Goal: Use online tool/utility: Utilize a website feature to perform a specific function

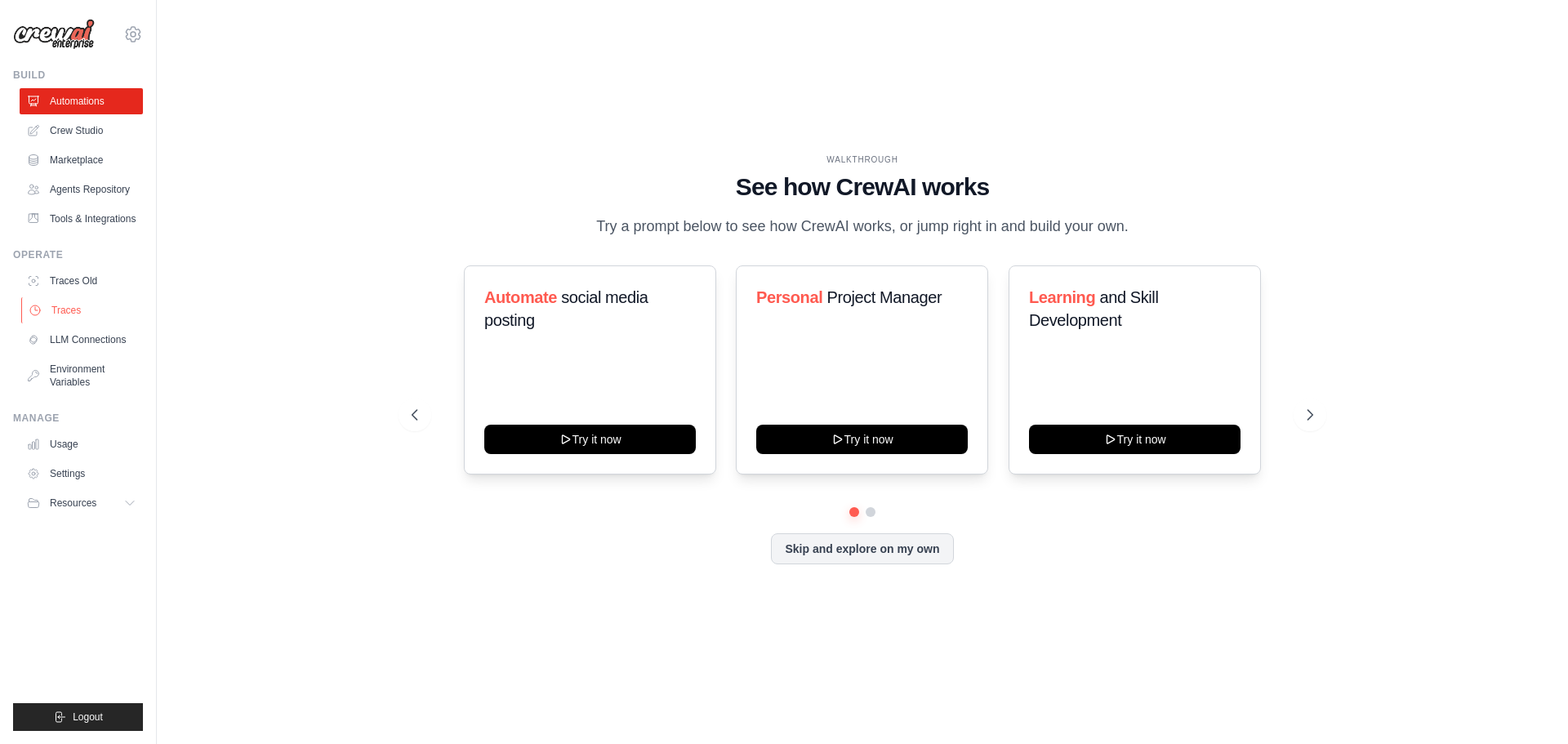
click at [62, 306] on link "Traces" at bounding box center [82, 310] width 123 height 26
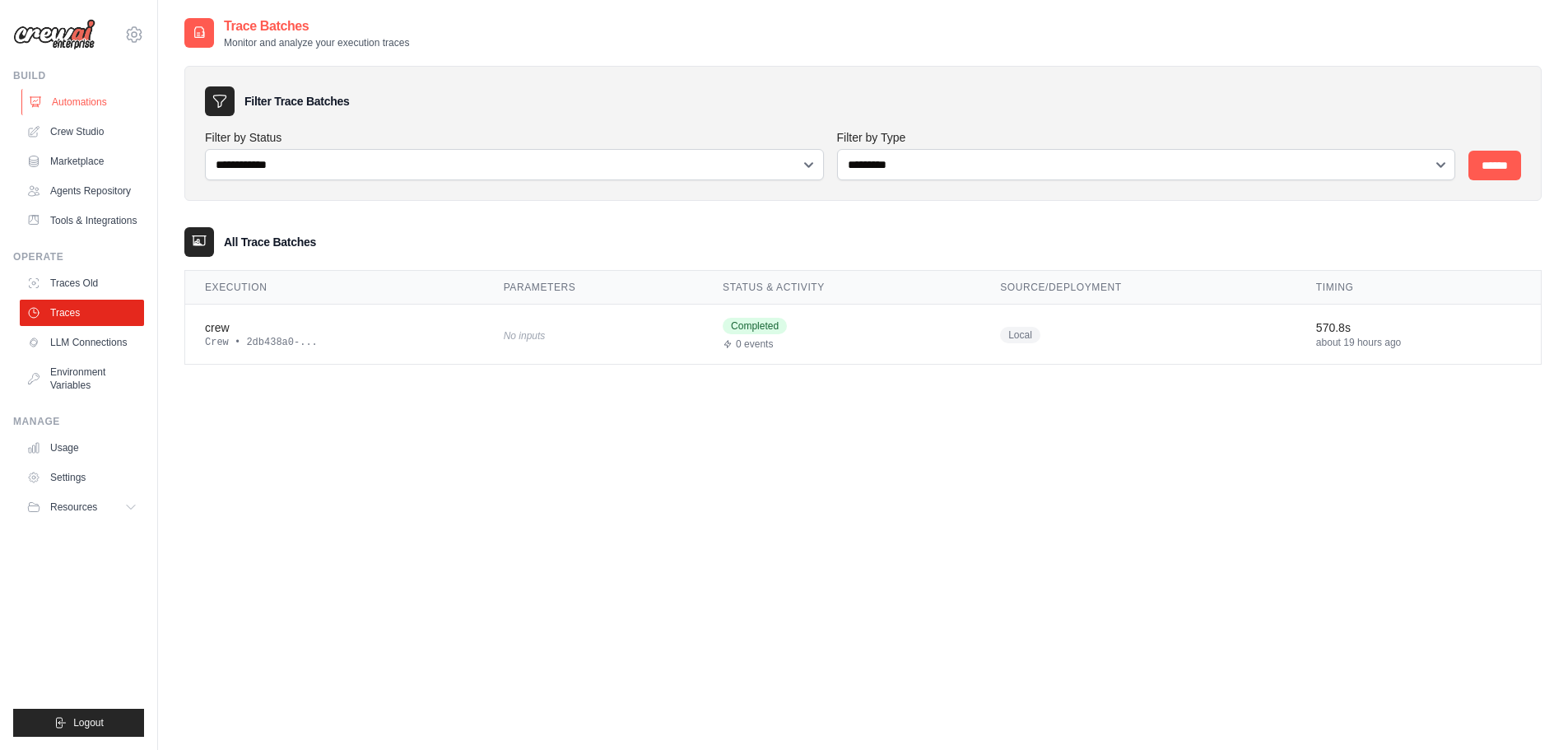
click at [87, 97] on link "Automations" at bounding box center [83, 102] width 124 height 27
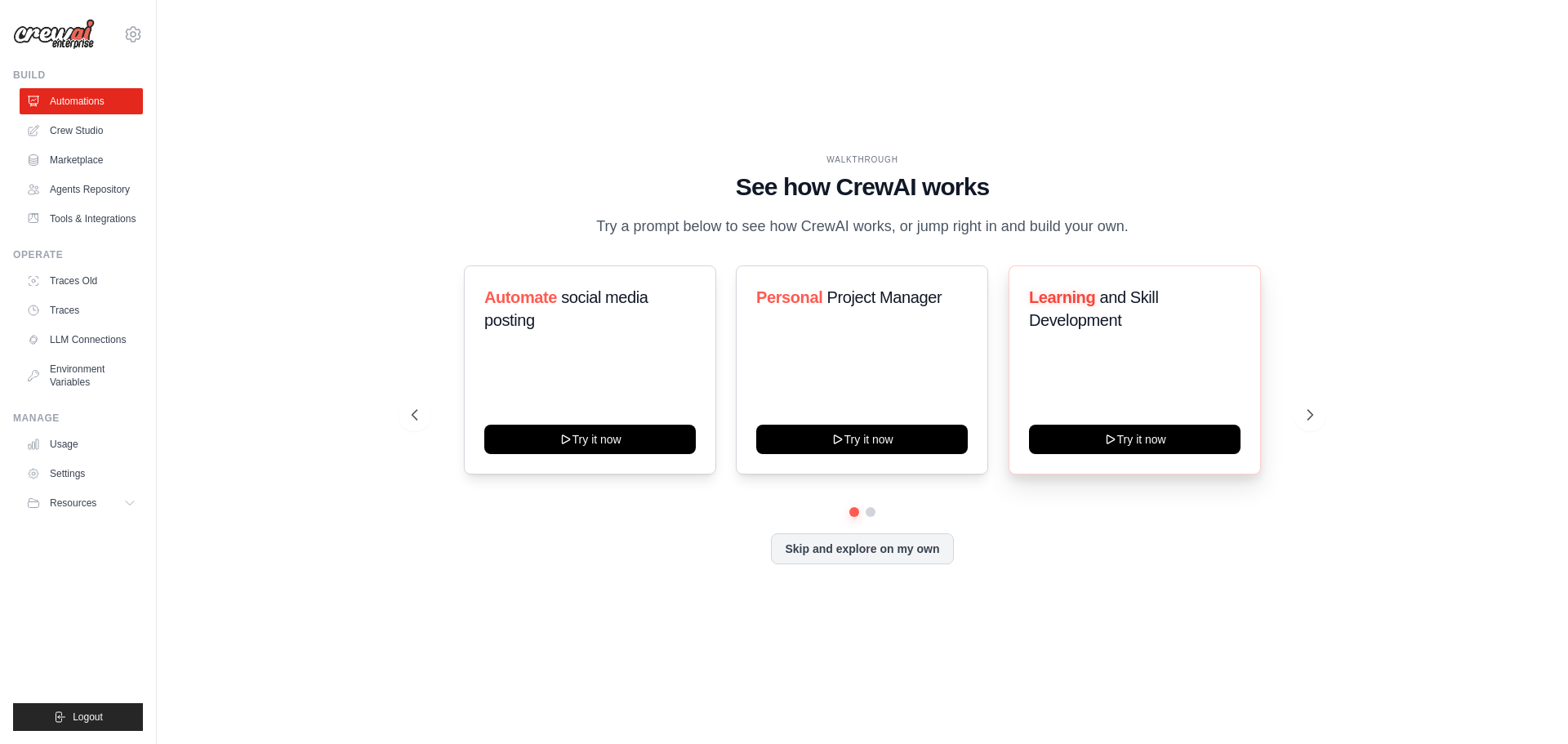
click at [1089, 317] on span "and Skill Development" at bounding box center [1094, 308] width 129 height 41
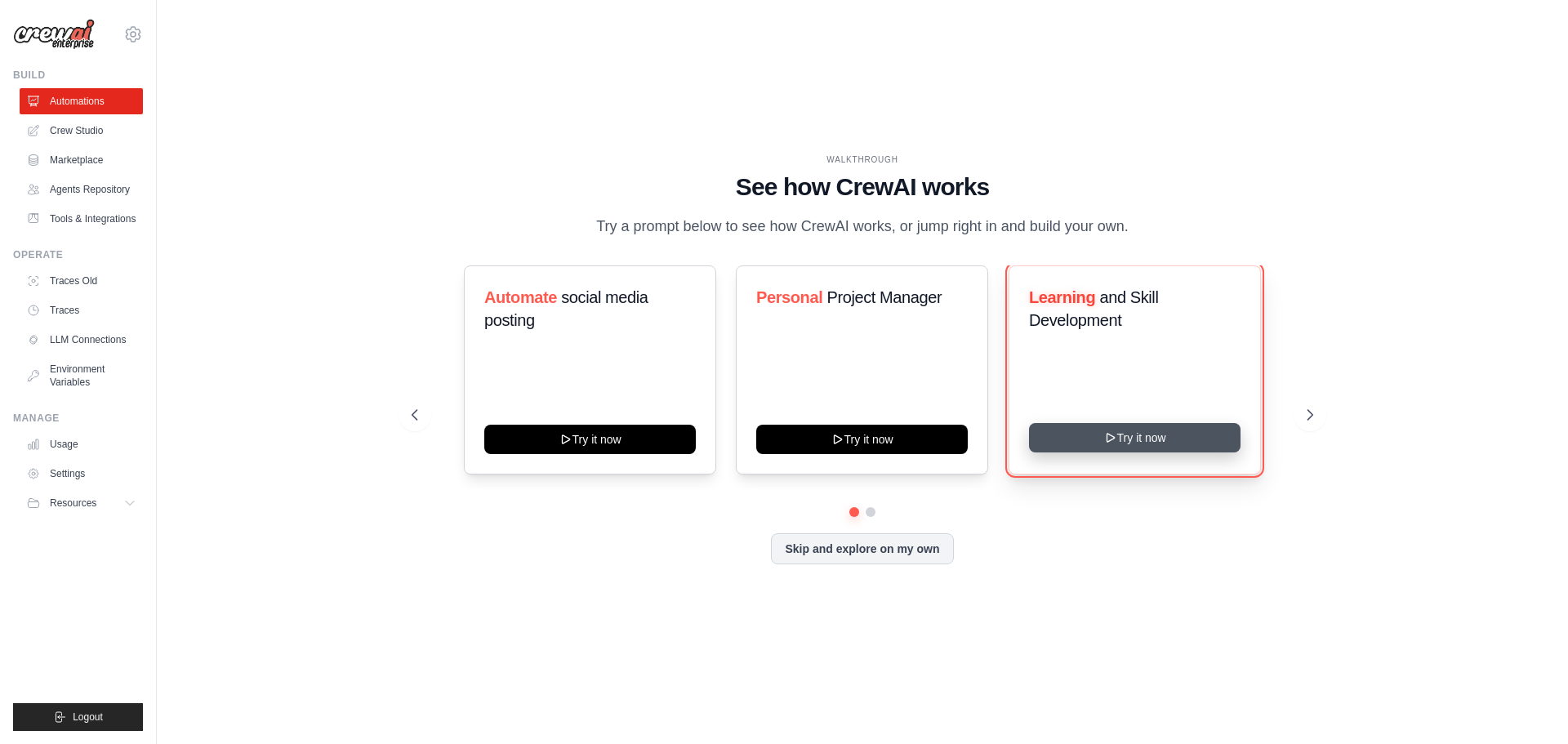
click at [1122, 448] on button "Try it now" at bounding box center [1135, 437] width 211 height 29
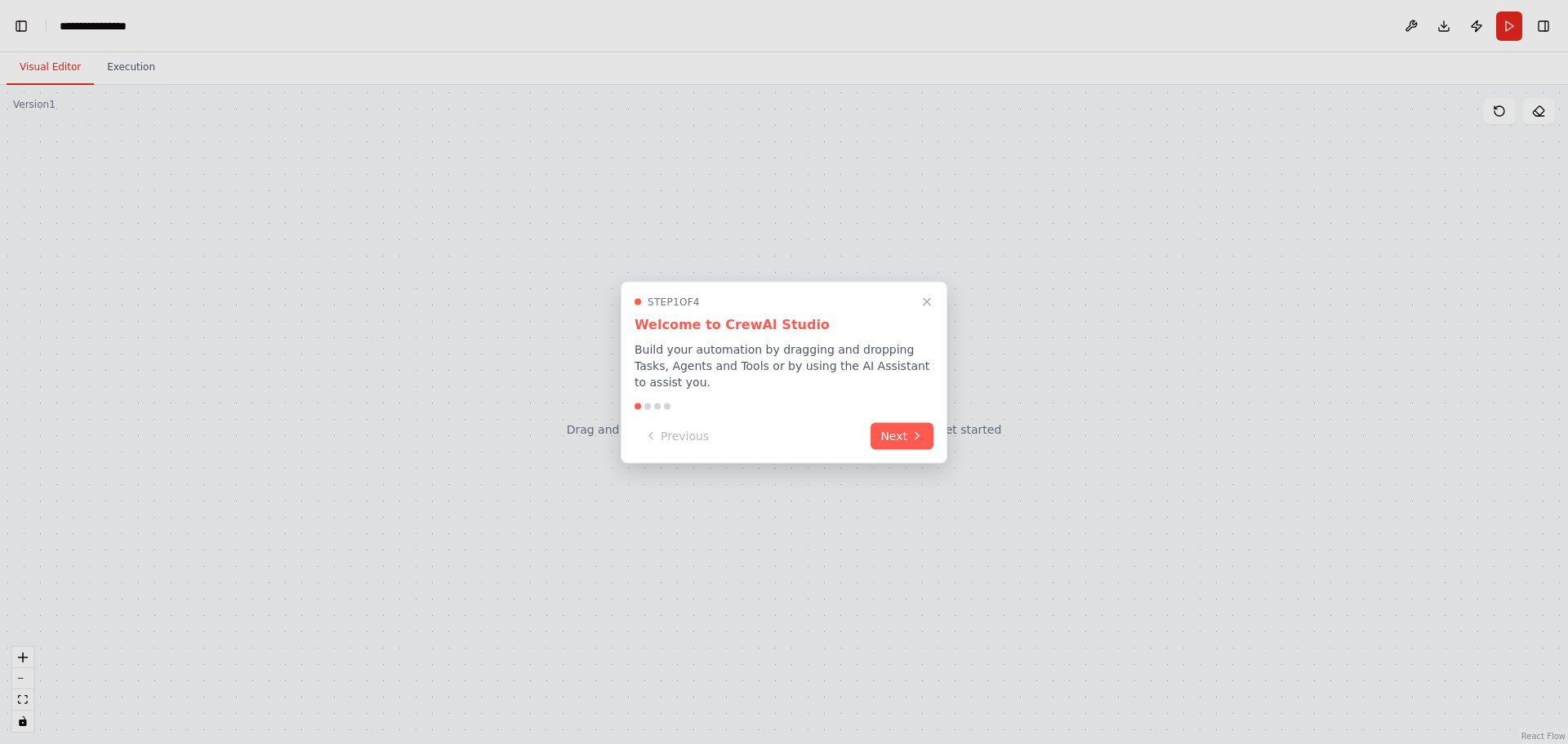
scroll to position [6468, 0]
click at [905, 428] on button "Next" at bounding box center [902, 434] width 63 height 27
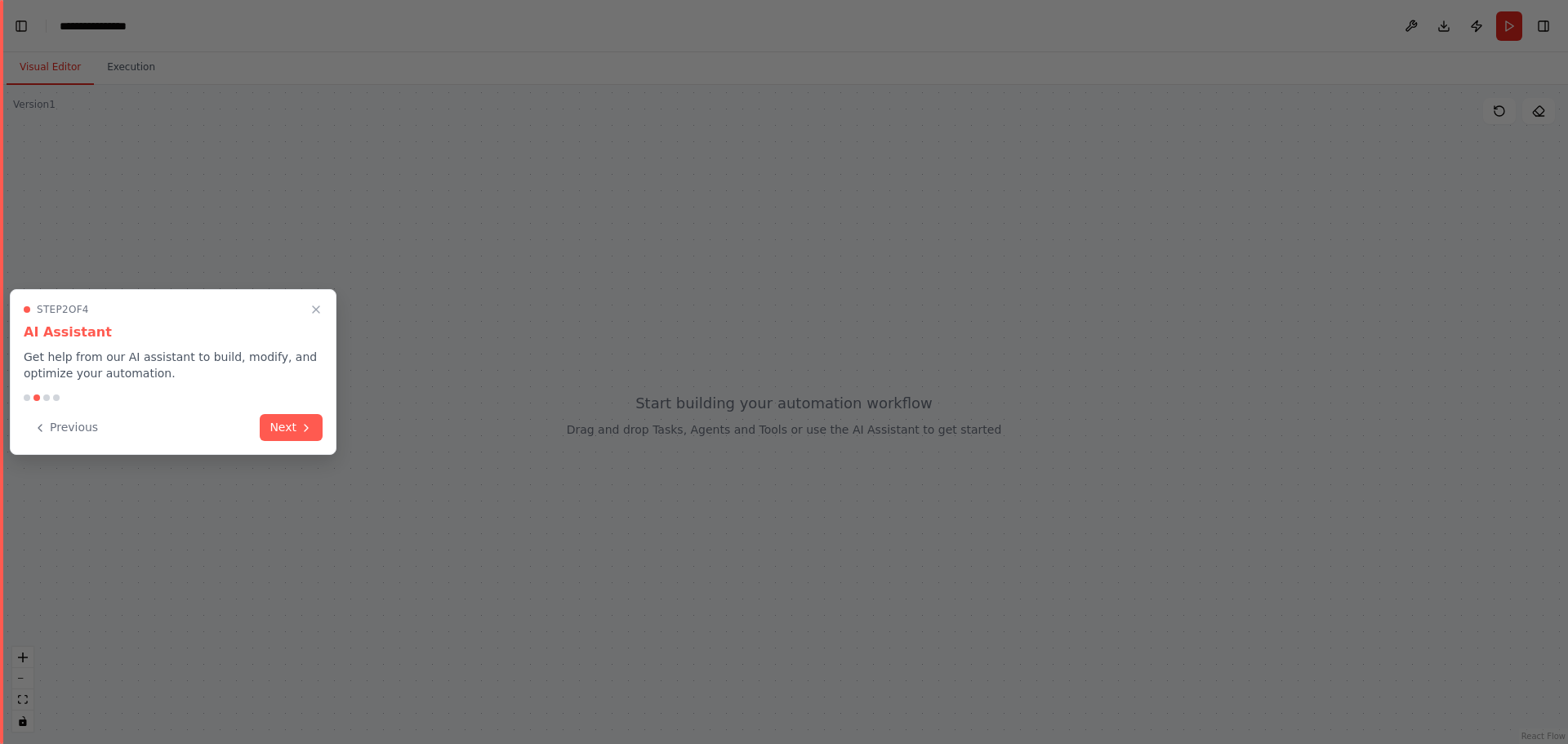
scroll to position [7559, 0]
click at [289, 420] on button "Next" at bounding box center [291, 426] width 63 height 27
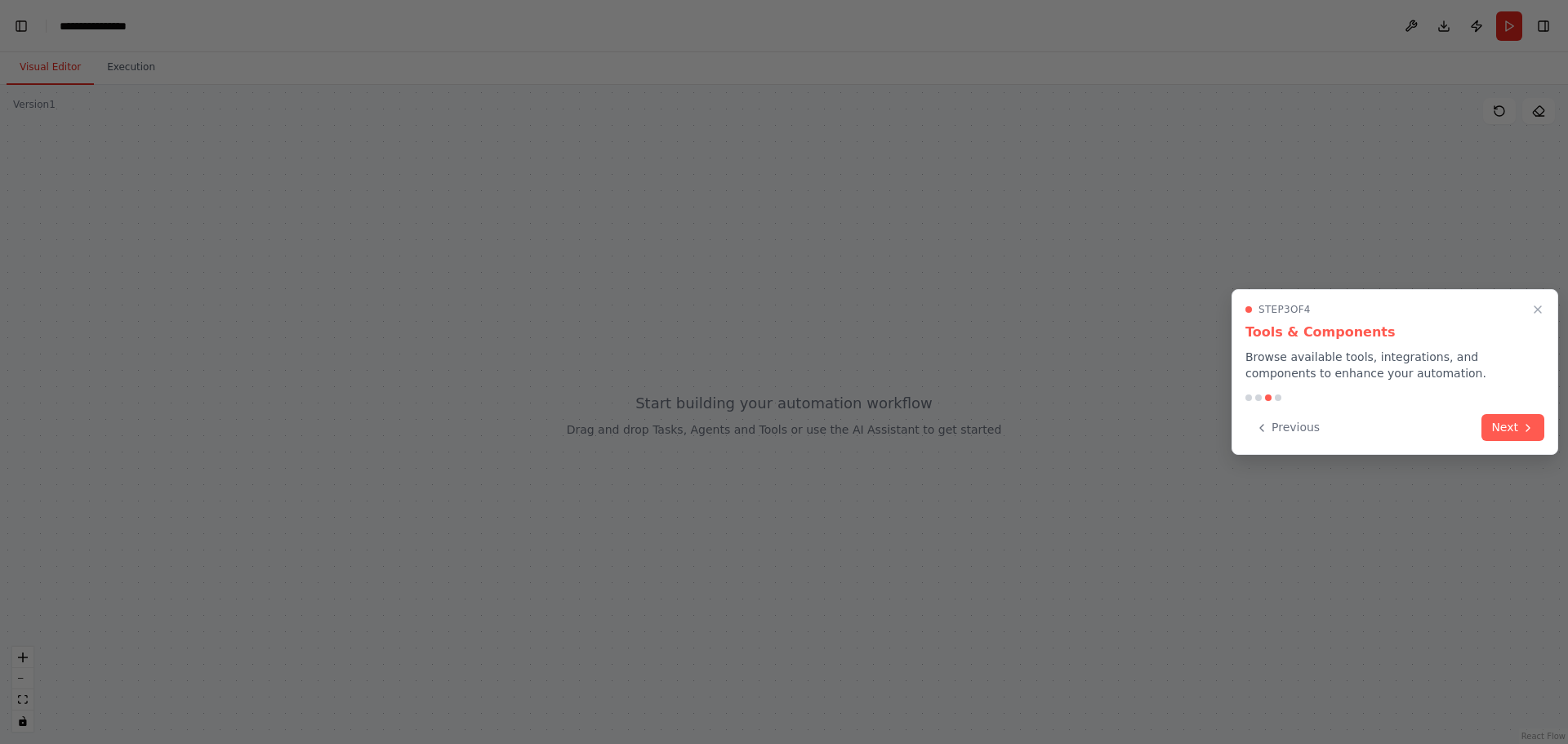
scroll to position [7644, 0]
click at [1521, 421] on button "Next" at bounding box center [1512, 426] width 63 height 27
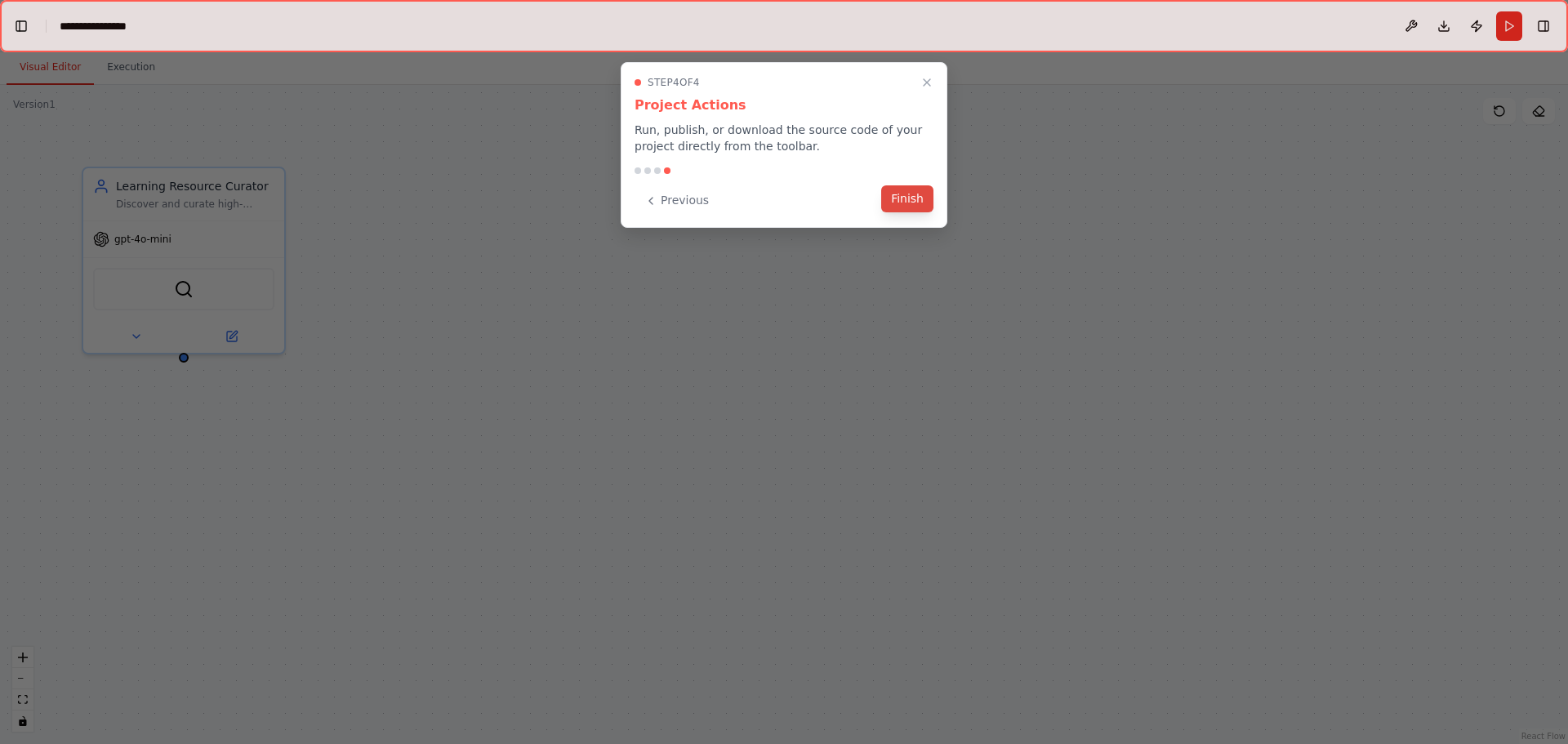
click at [913, 199] on button "Finish" at bounding box center [907, 199] width 52 height 27
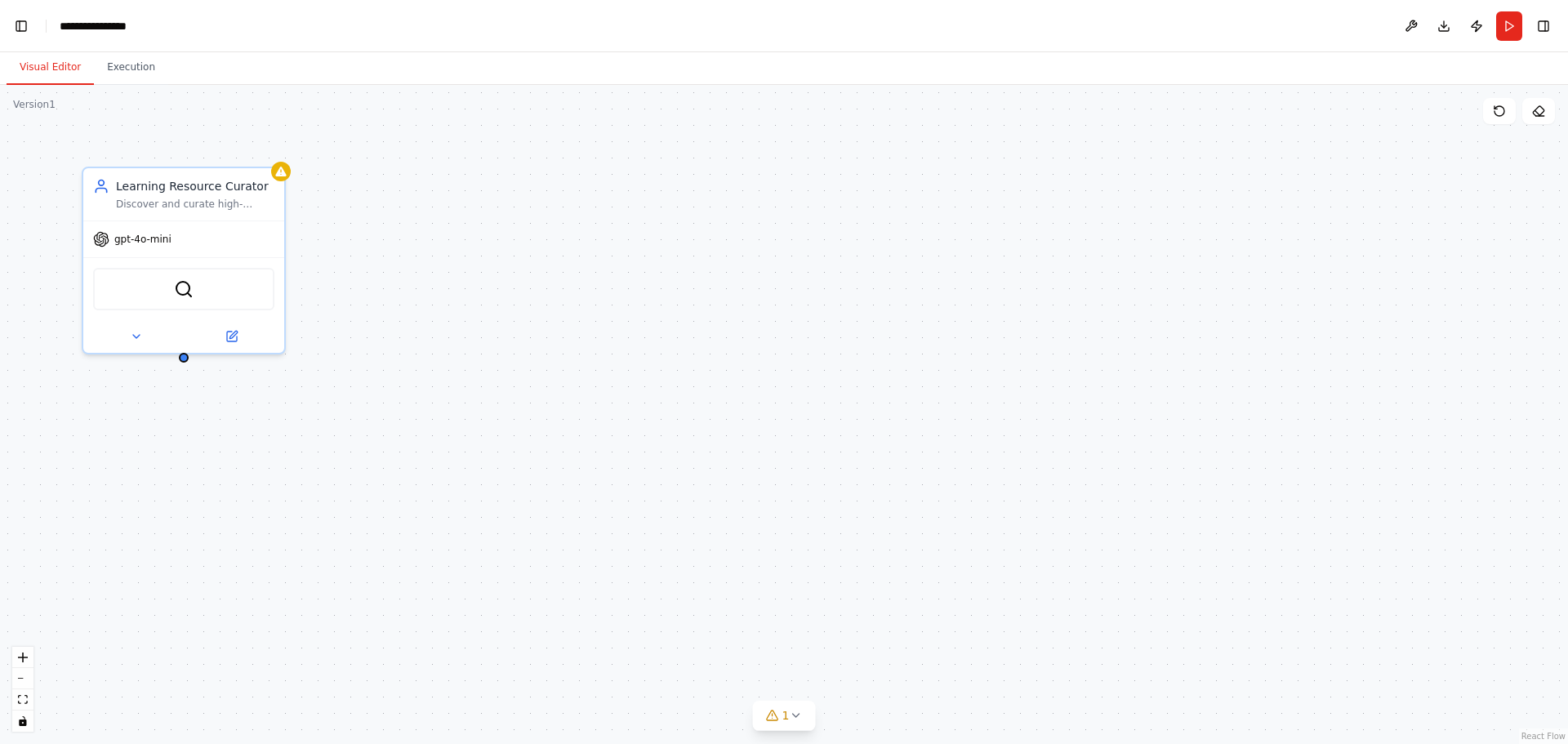
scroll to position [11037, 0]
click at [136, 337] on icon at bounding box center [137, 333] width 13 height 13
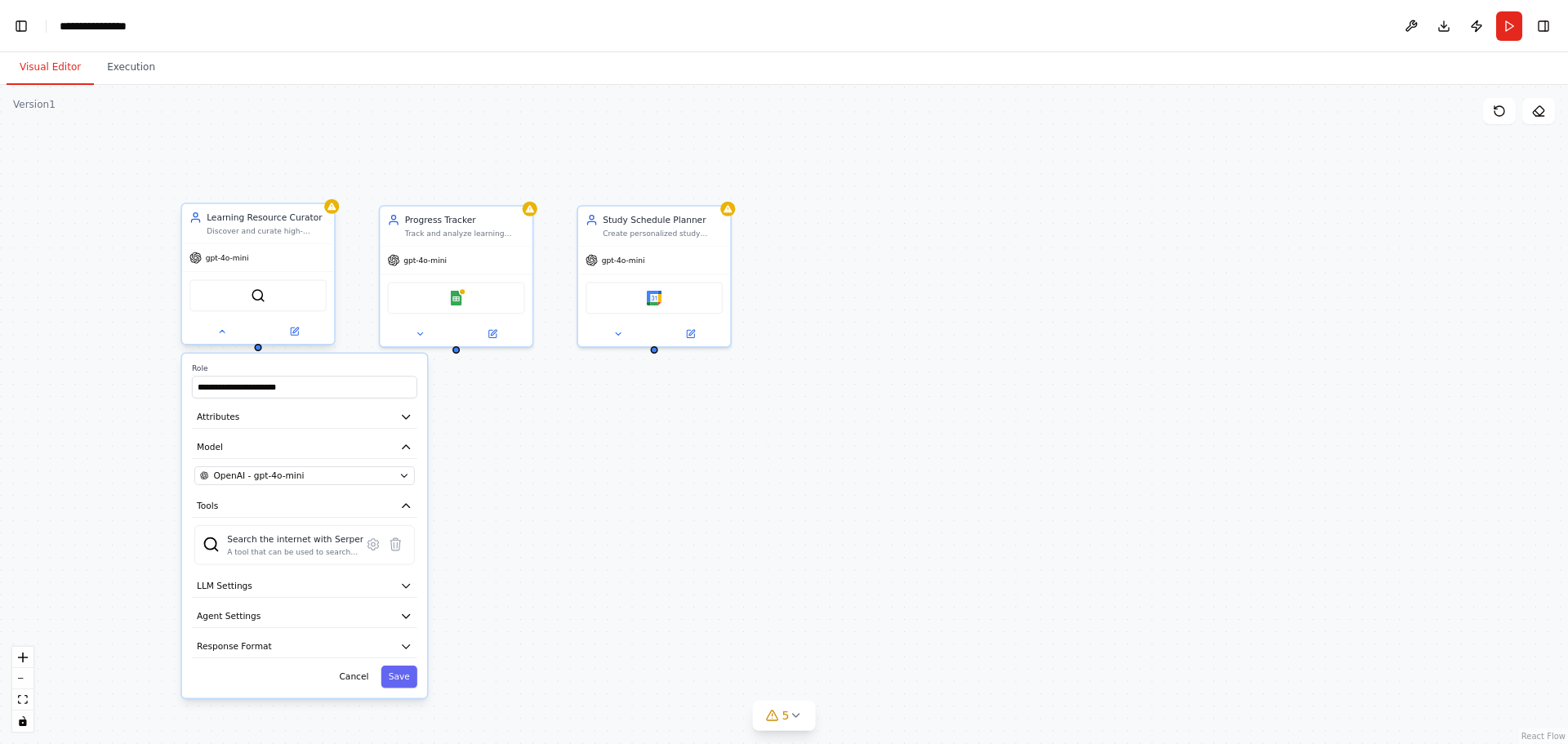
scroll to position [11449, 0]
click at [259, 421] on button "Attributes" at bounding box center [304, 417] width 225 height 23
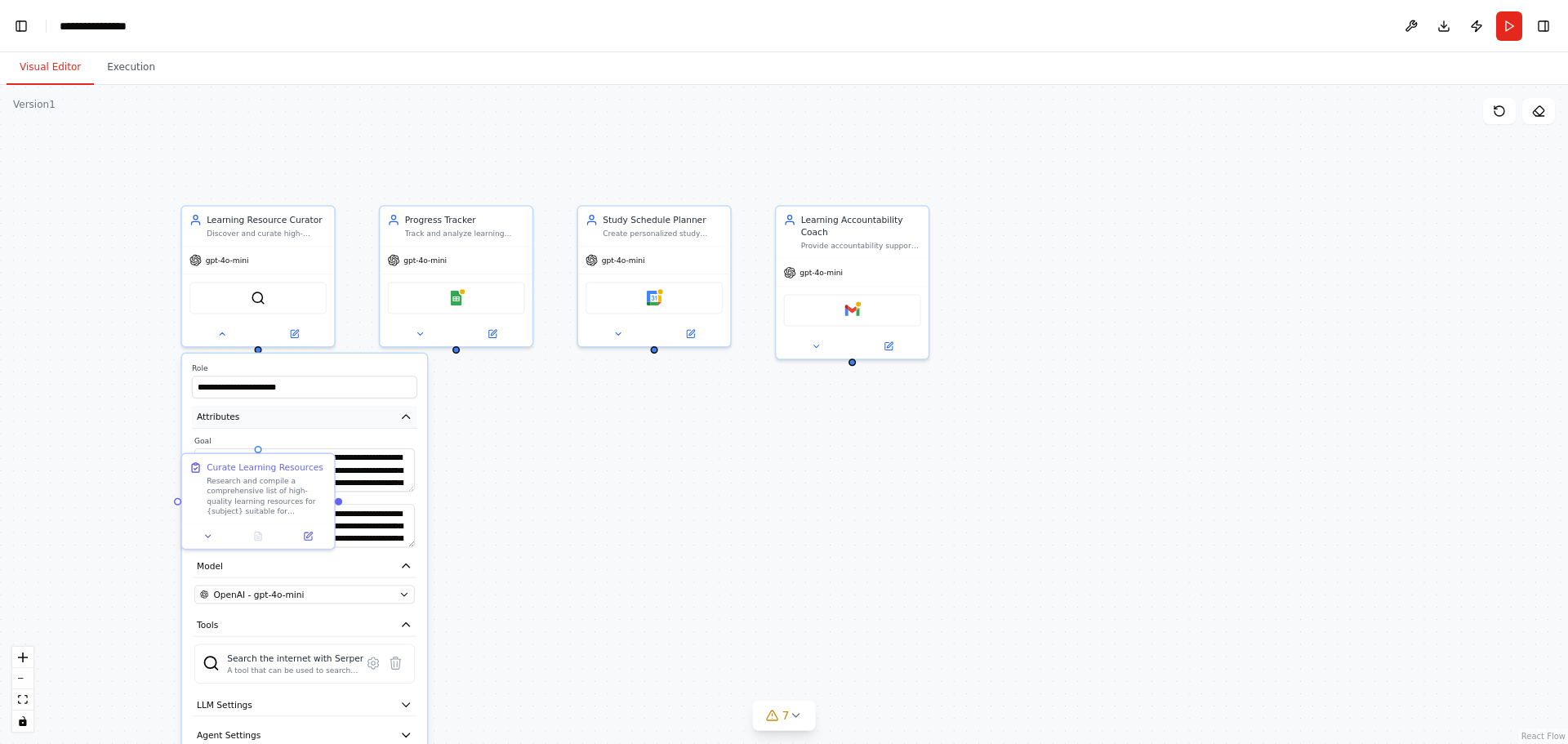
scroll to position [12060, 0]
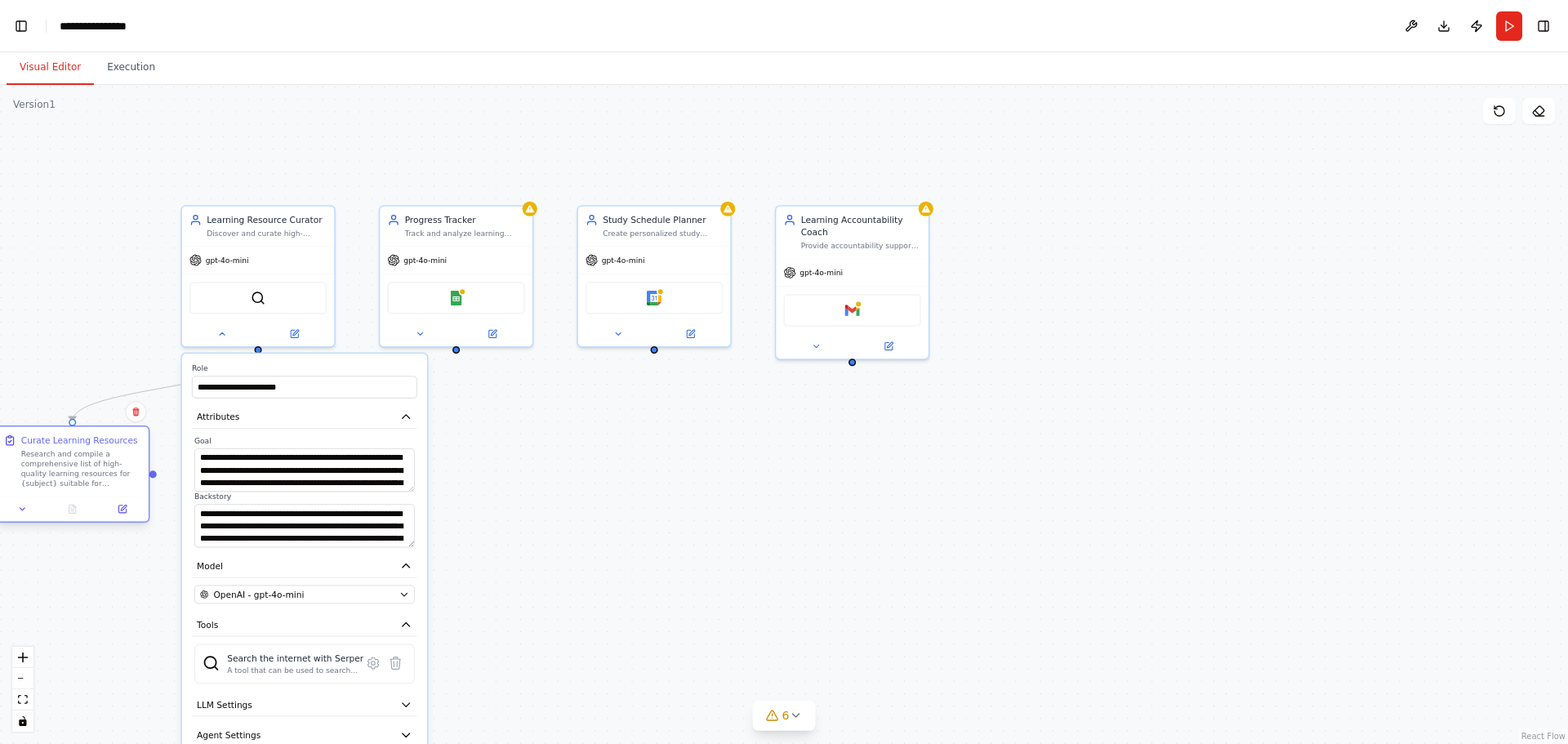
drag, startPoint x: 264, startPoint y: 470, endPoint x: 94, endPoint y: 450, distance: 171.2
click at [94, 450] on div "Curate Learning Resources Research and compile a comprehensive list of high-qua…" at bounding box center [81, 462] width 120 height 55
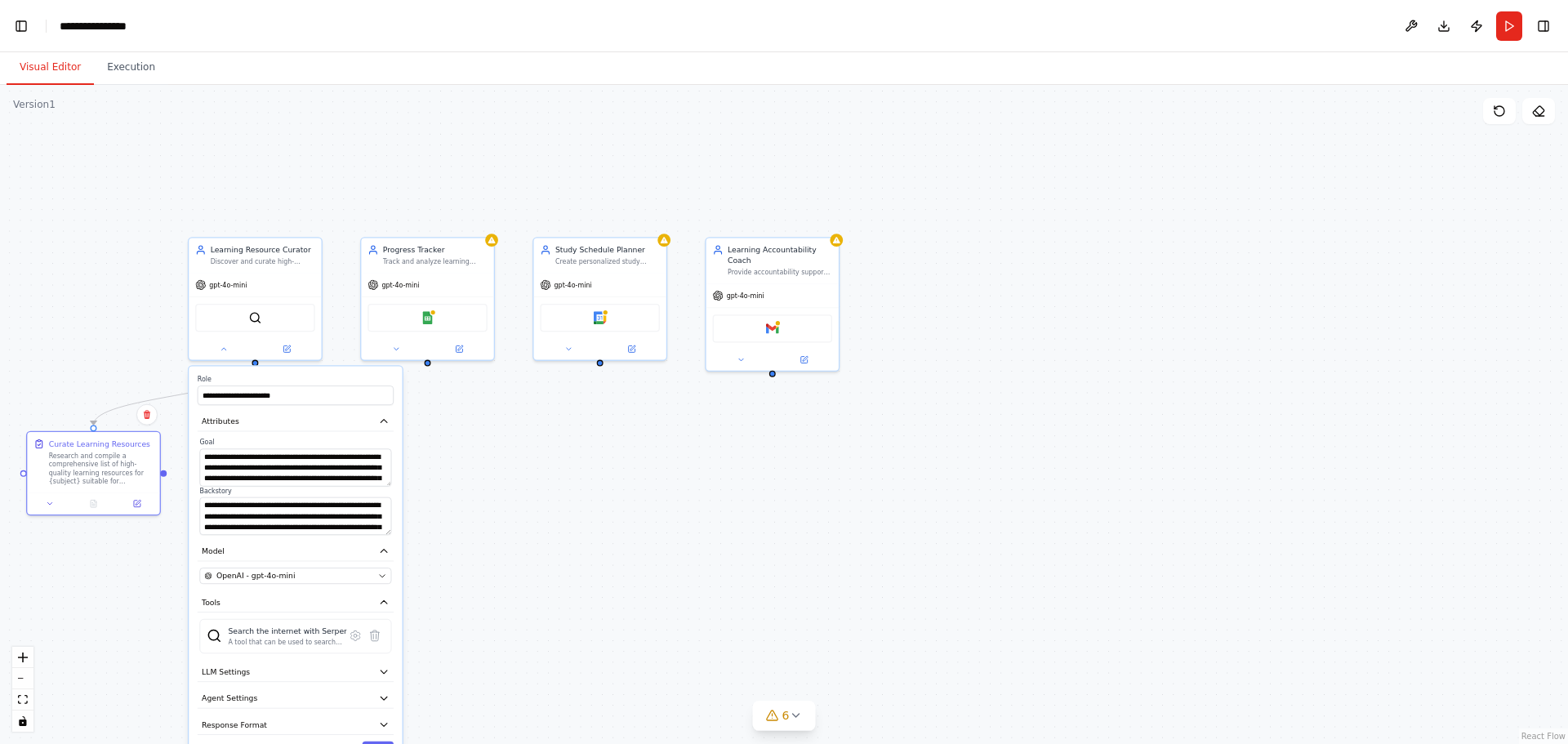
scroll to position [12157, 0]
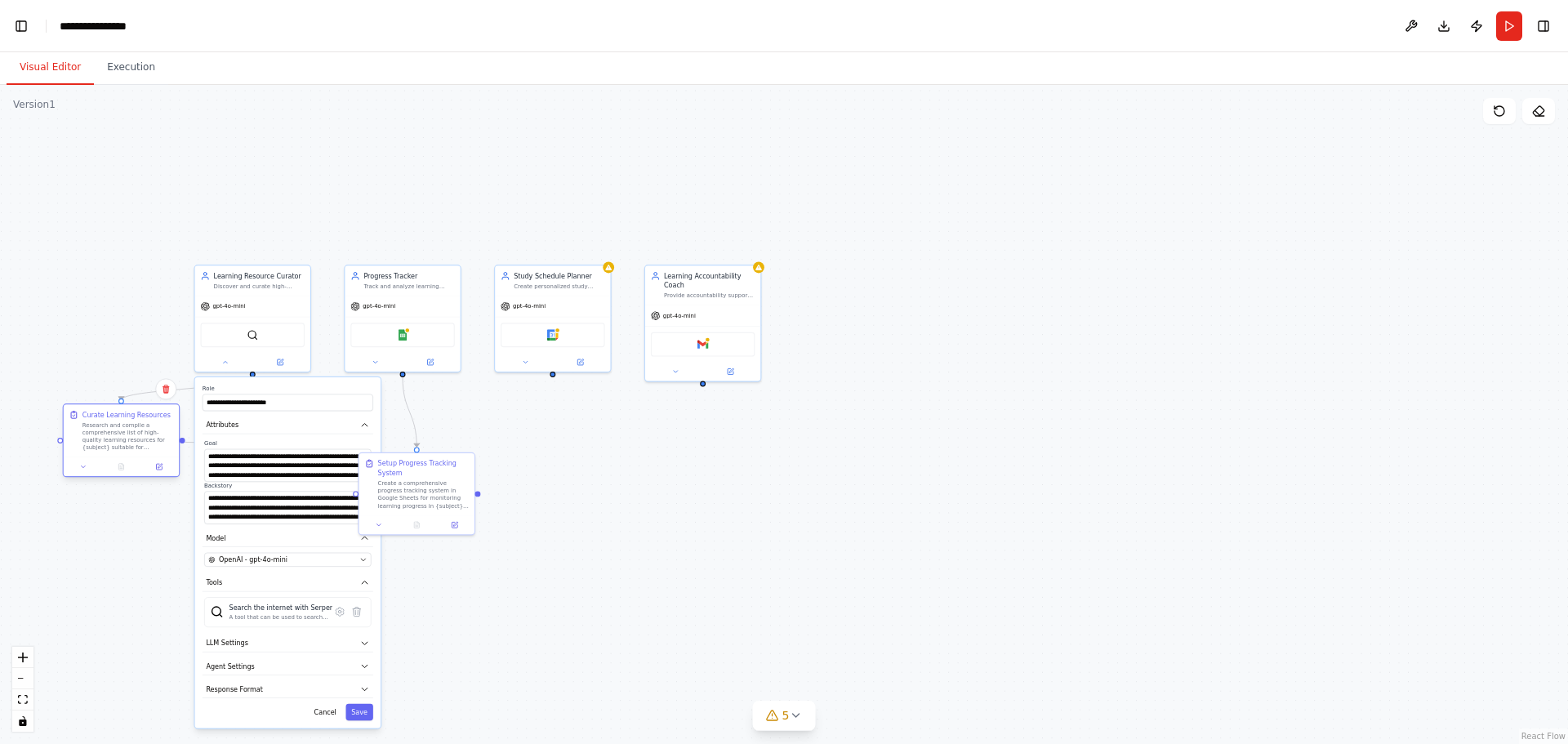
drag, startPoint x: 266, startPoint y: 469, endPoint x: 137, endPoint y: 426, distance: 136.0
click at [137, 426] on div "Research and compile a comprehensive list of high-quality learning resources fo…" at bounding box center [128, 436] width 91 height 30
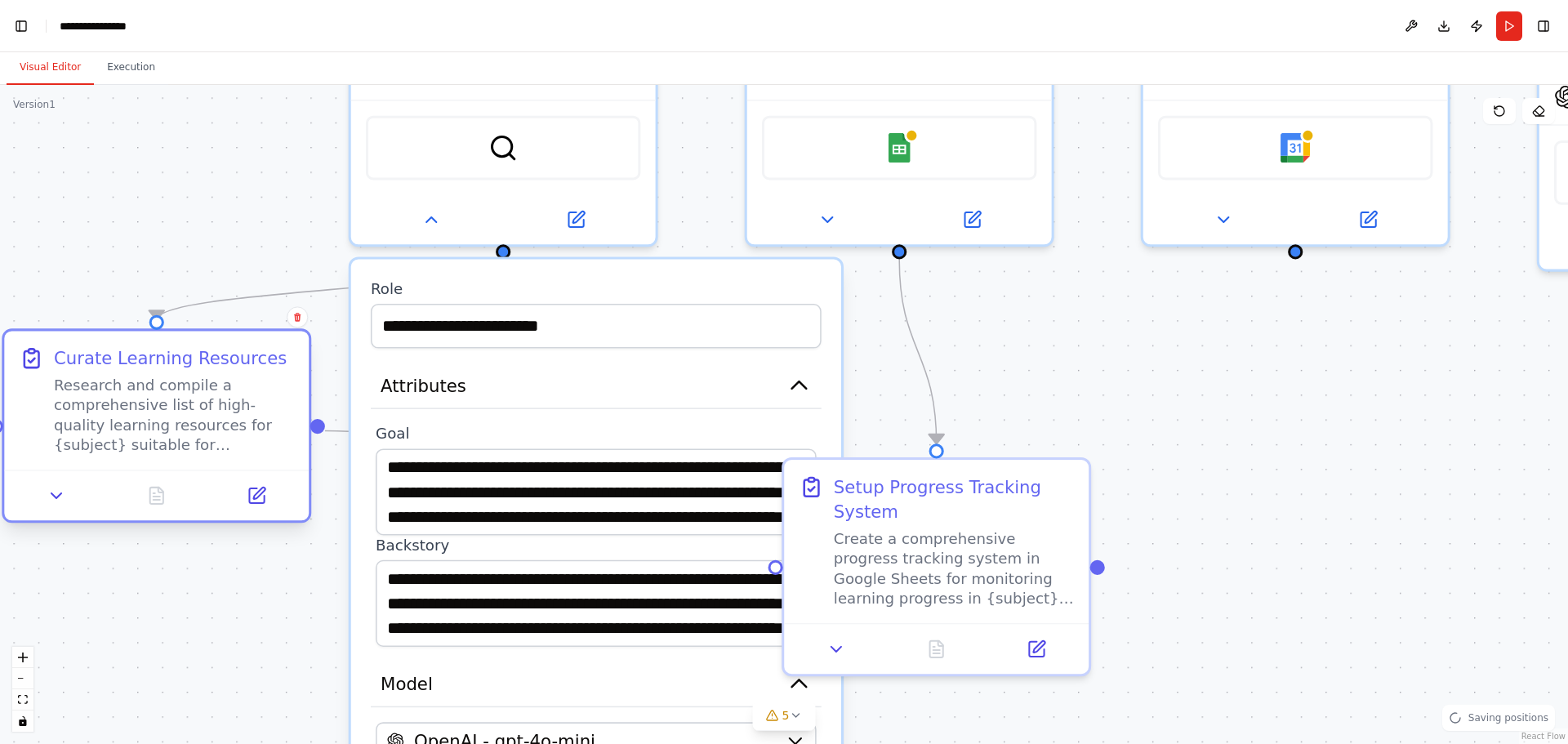
scroll to position [12243, 0]
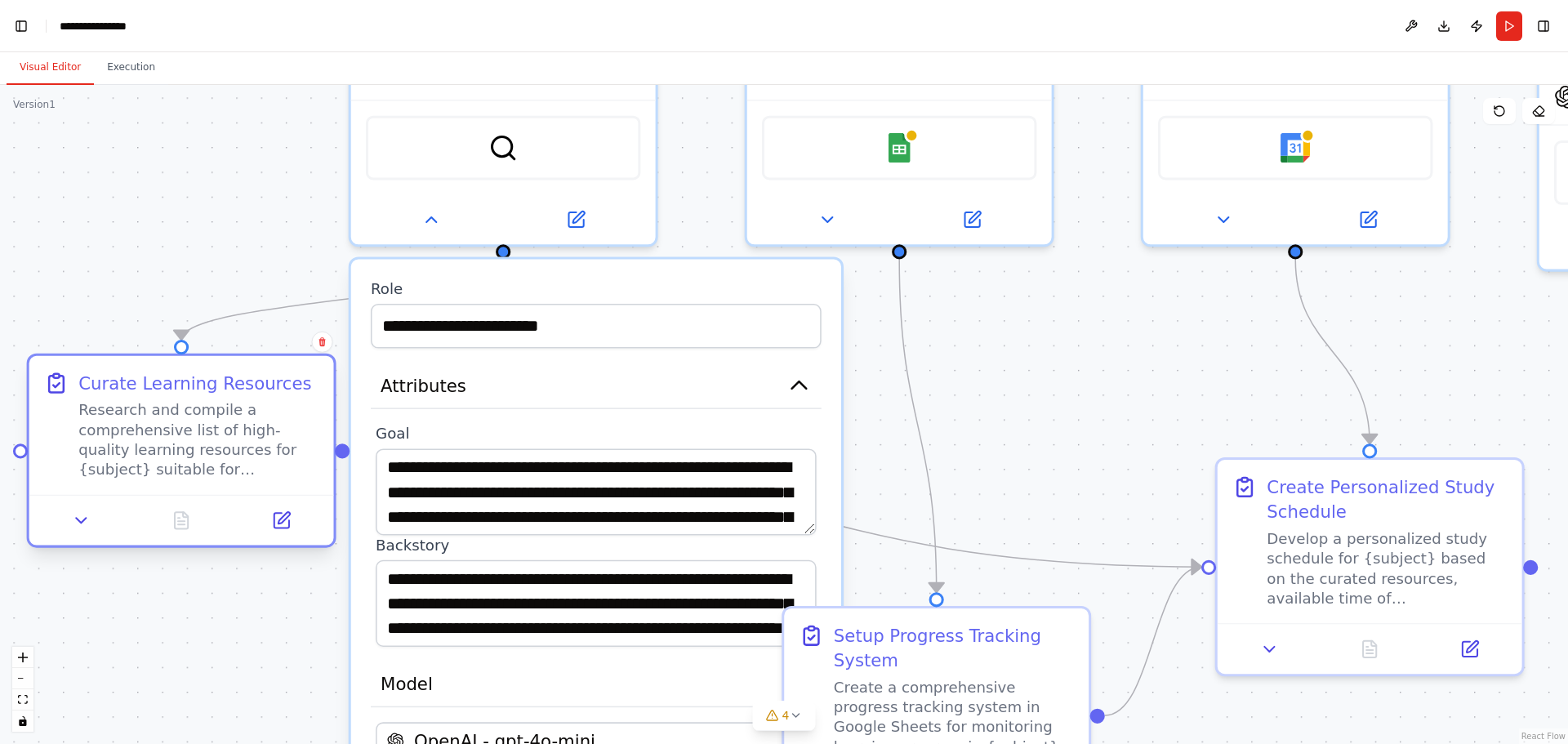
drag, startPoint x: 522, startPoint y: 478, endPoint x: 202, endPoint y: 379, distance: 335.0
click at [202, 379] on div "Curate Learning Resources" at bounding box center [195, 382] width 233 height 25
click at [94, 523] on button at bounding box center [81, 520] width 85 height 29
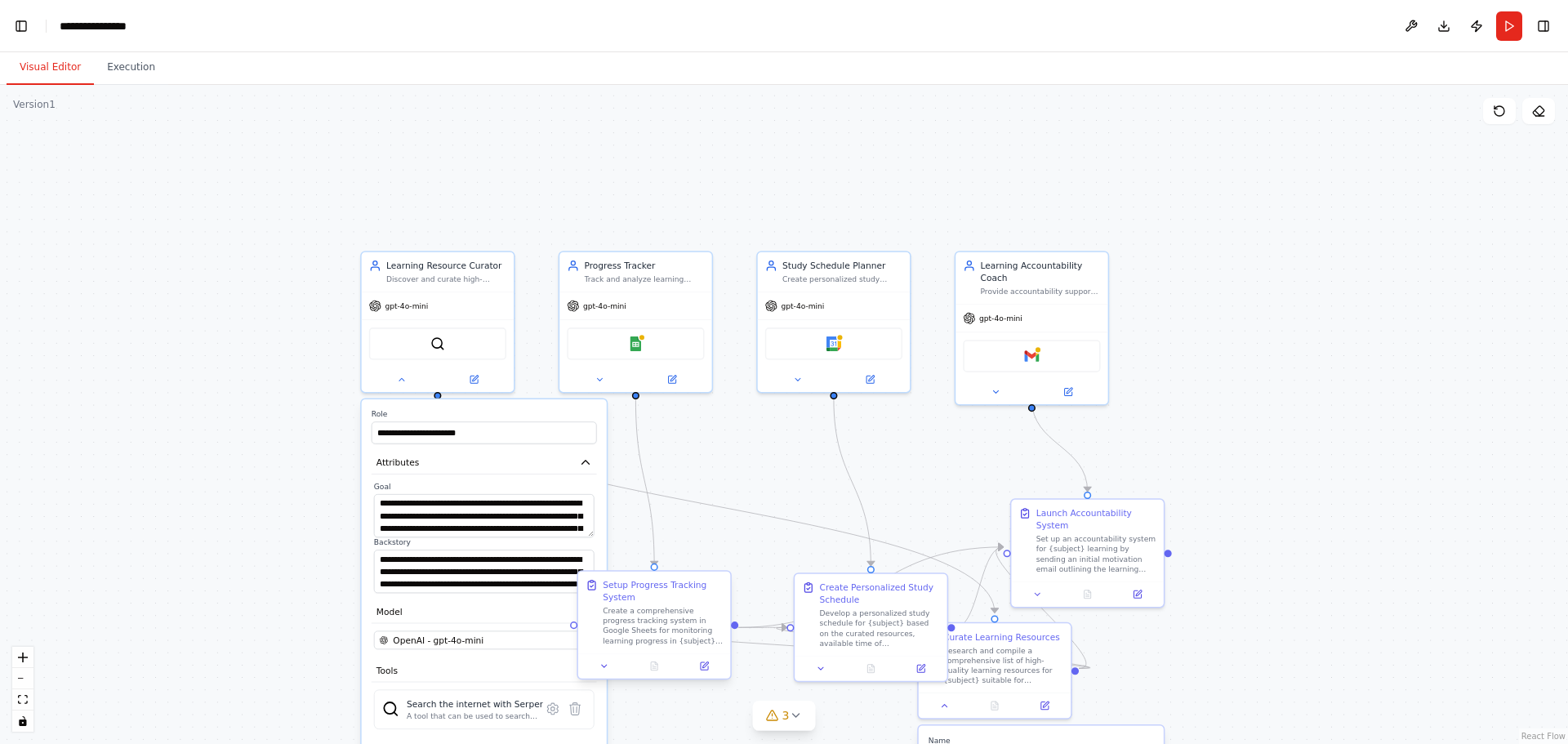
scroll to position [13199, 0]
drag, startPoint x: 412, startPoint y: 514, endPoint x: 715, endPoint y: 622, distance: 321.7
click at [715, 622] on div "**********" at bounding box center [892, 438] width 1189 height 500
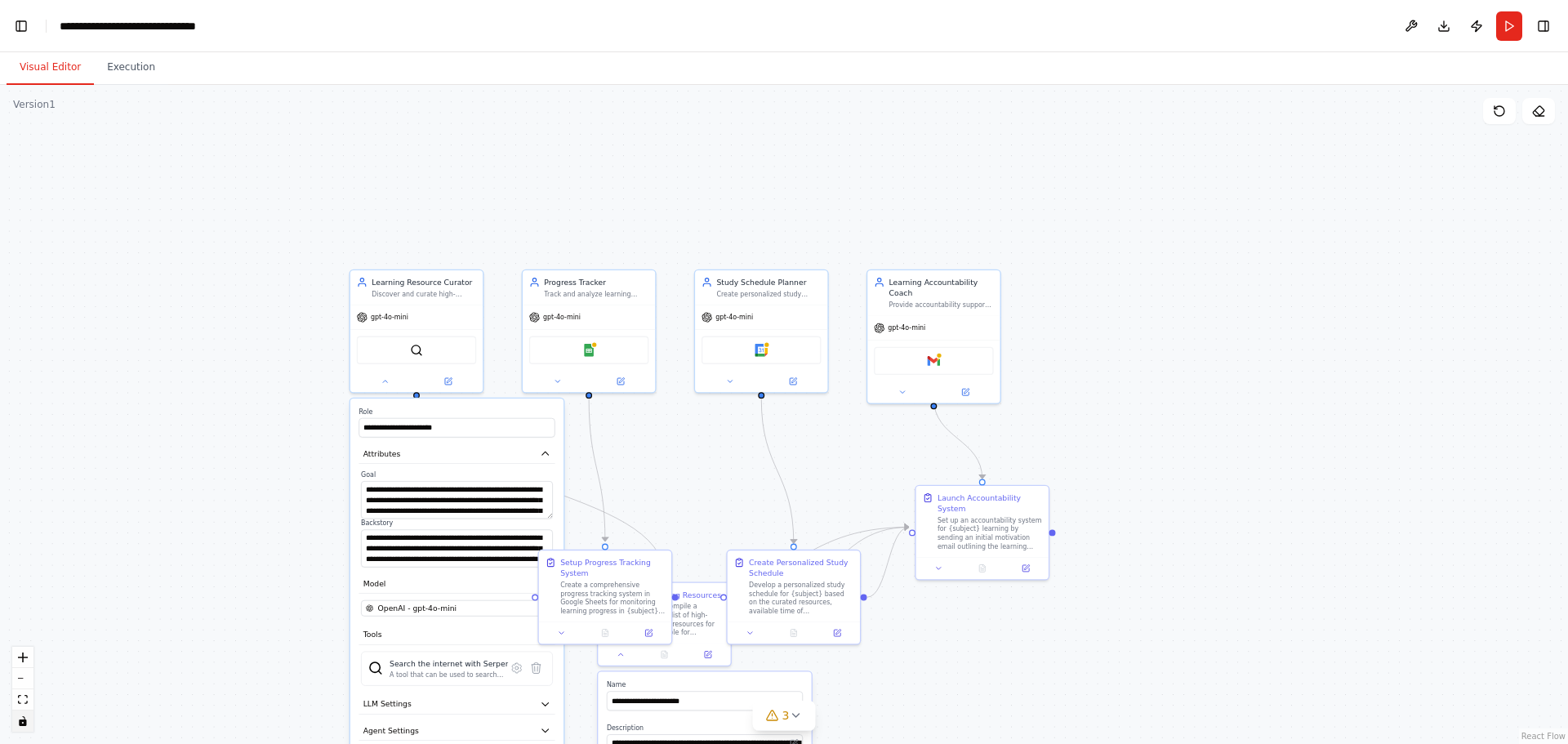
click at [25, 723] on icon "toggle interactivity" at bounding box center [23, 720] width 7 height 10
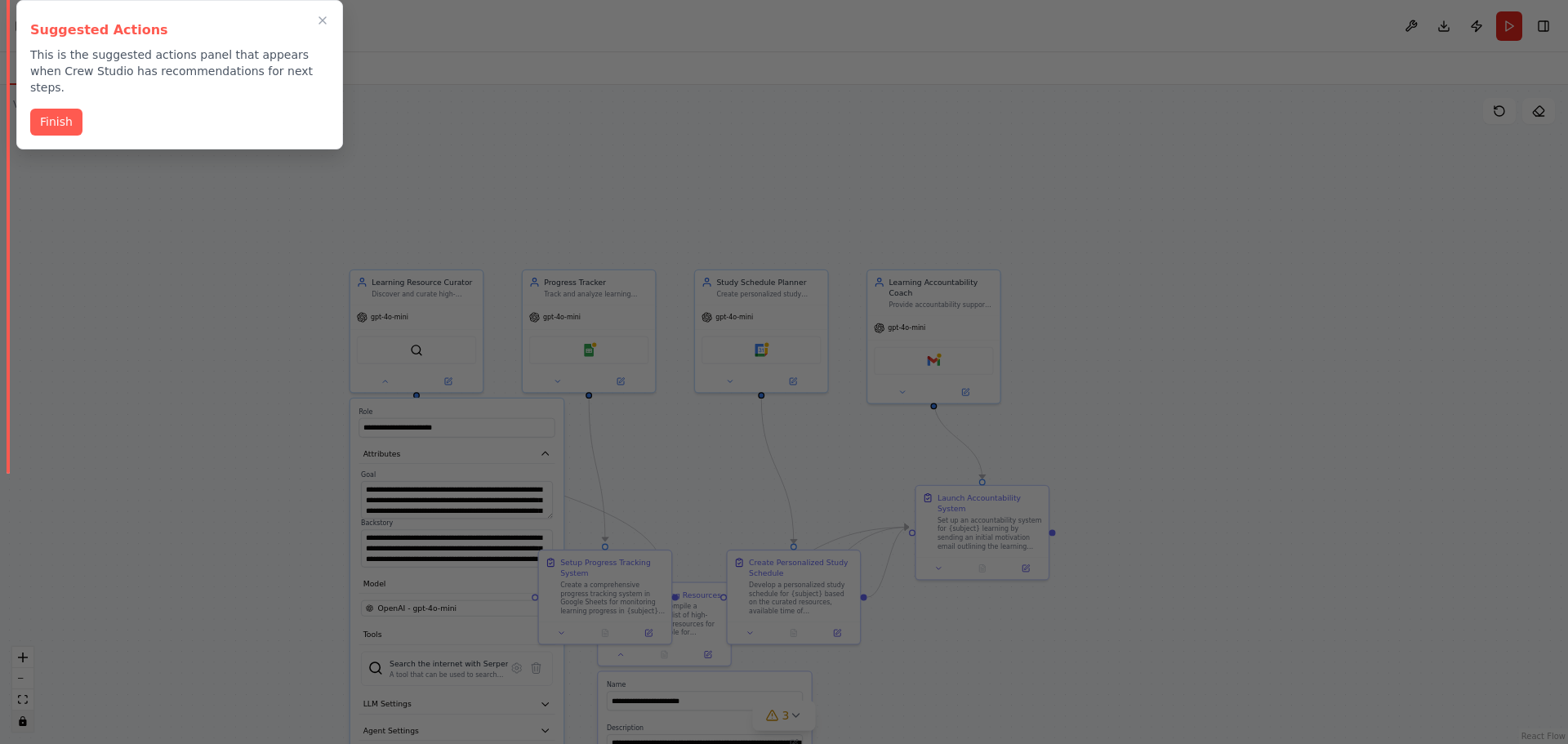
click at [21, 719] on div at bounding box center [784, 372] width 1568 height 744
click at [49, 114] on button "Finish" at bounding box center [56, 122] width 52 height 27
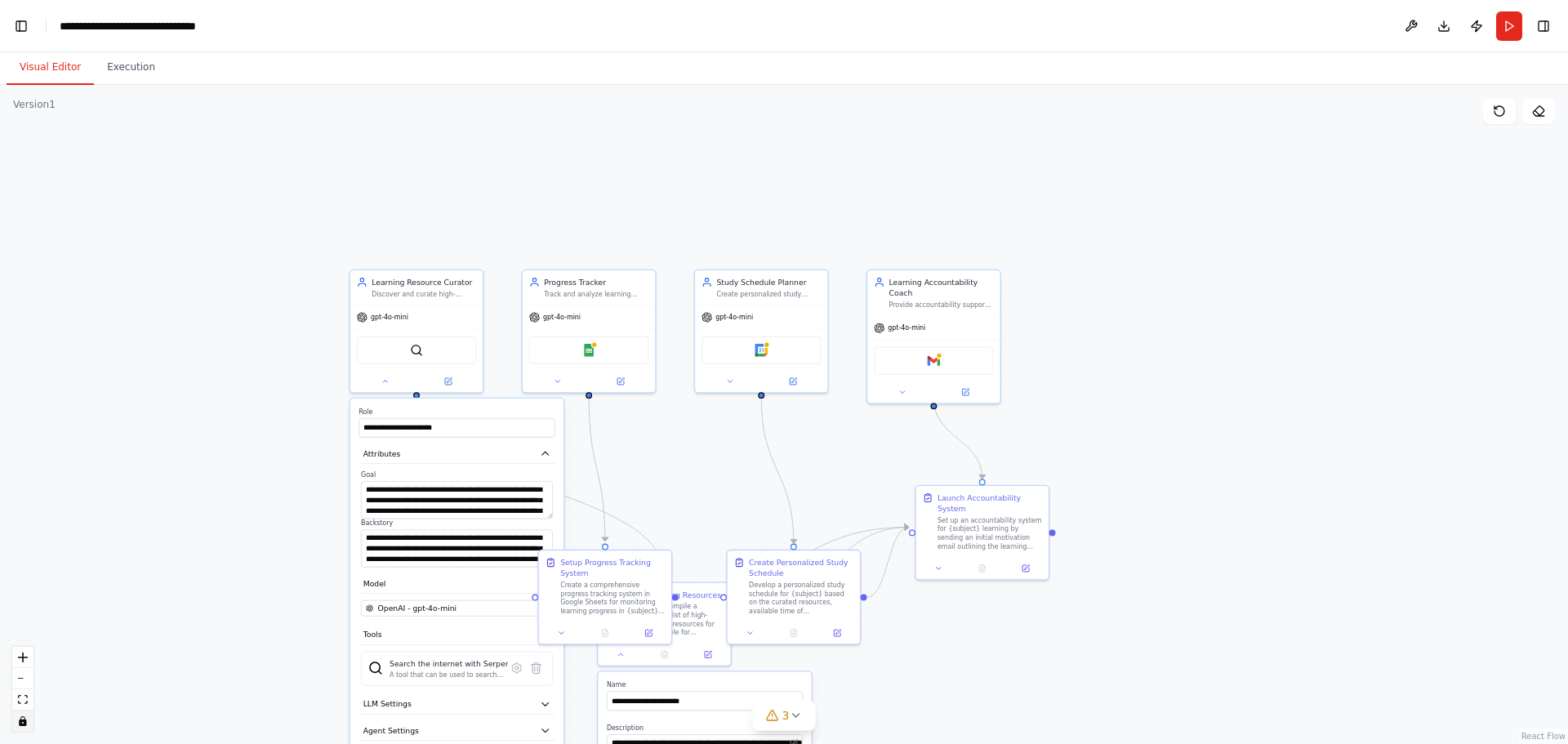
scroll to position [36565, 0]
click at [24, 718] on icon "toggle interactivity" at bounding box center [23, 720] width 10 height 10
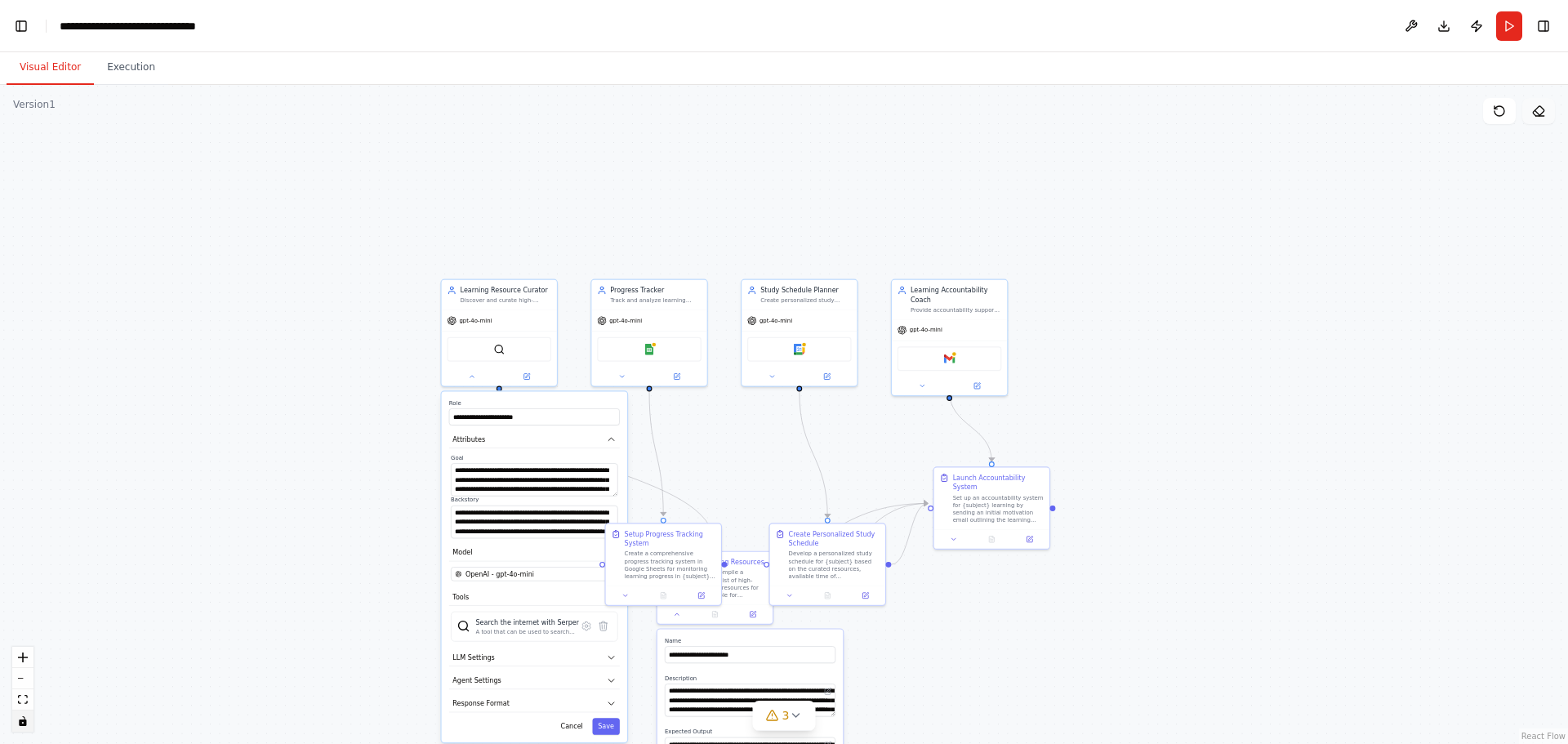
click at [1544, 108] on icon at bounding box center [1539, 111] width 13 height 13
click at [1475, 25] on button "Publish" at bounding box center [1477, 26] width 26 height 29
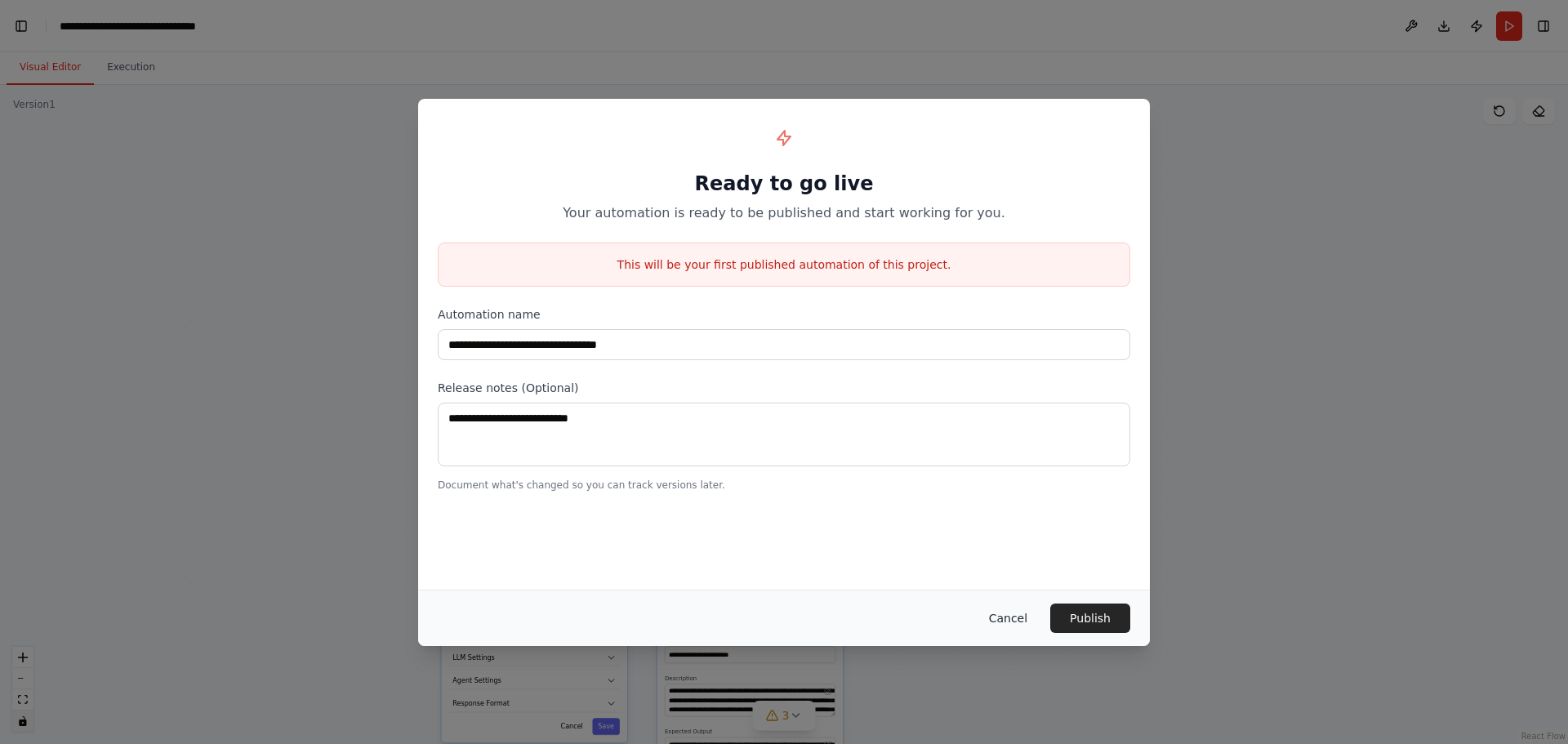
click at [1011, 618] on button "Cancel" at bounding box center [1008, 618] width 65 height 29
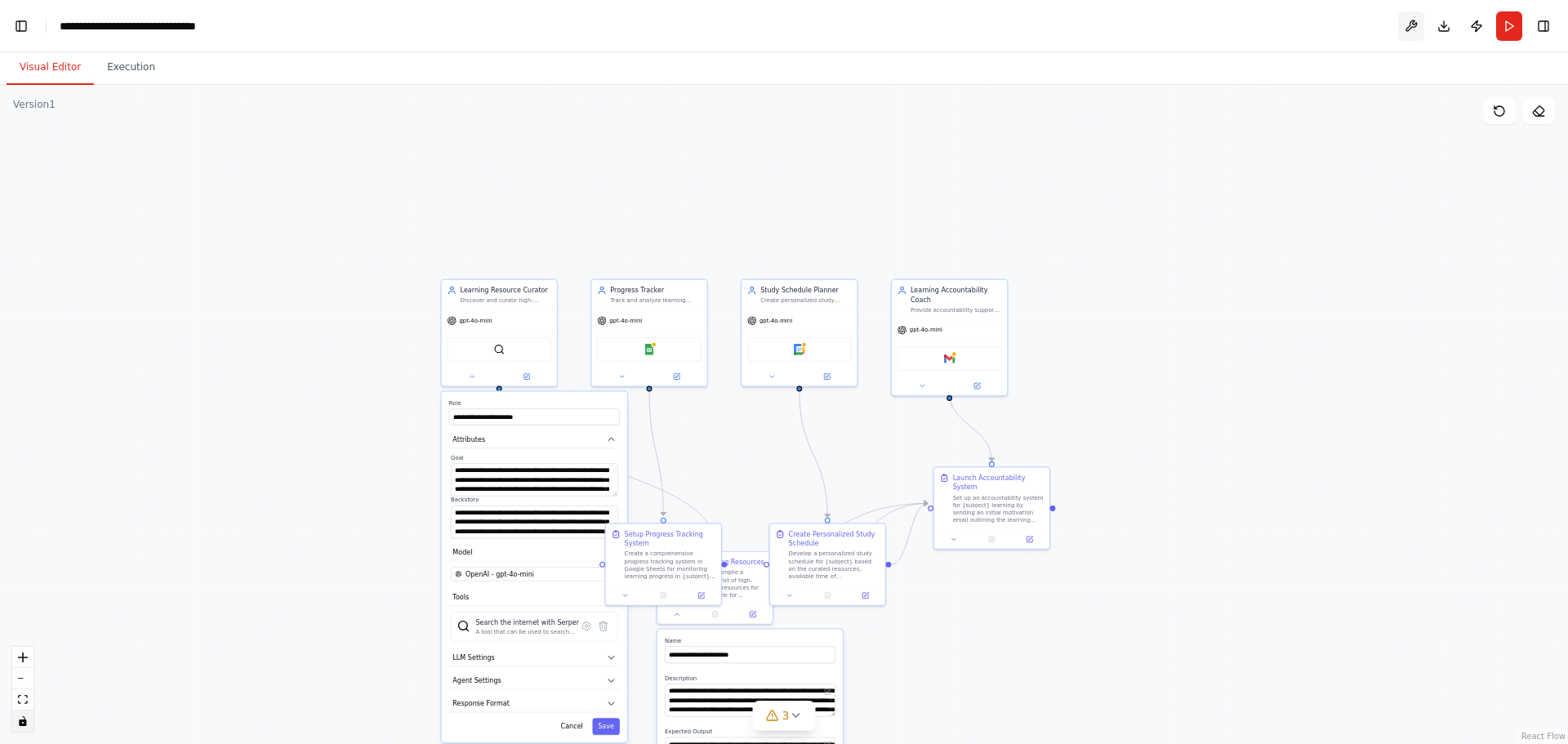
click at [1410, 27] on button at bounding box center [1411, 26] width 26 height 29
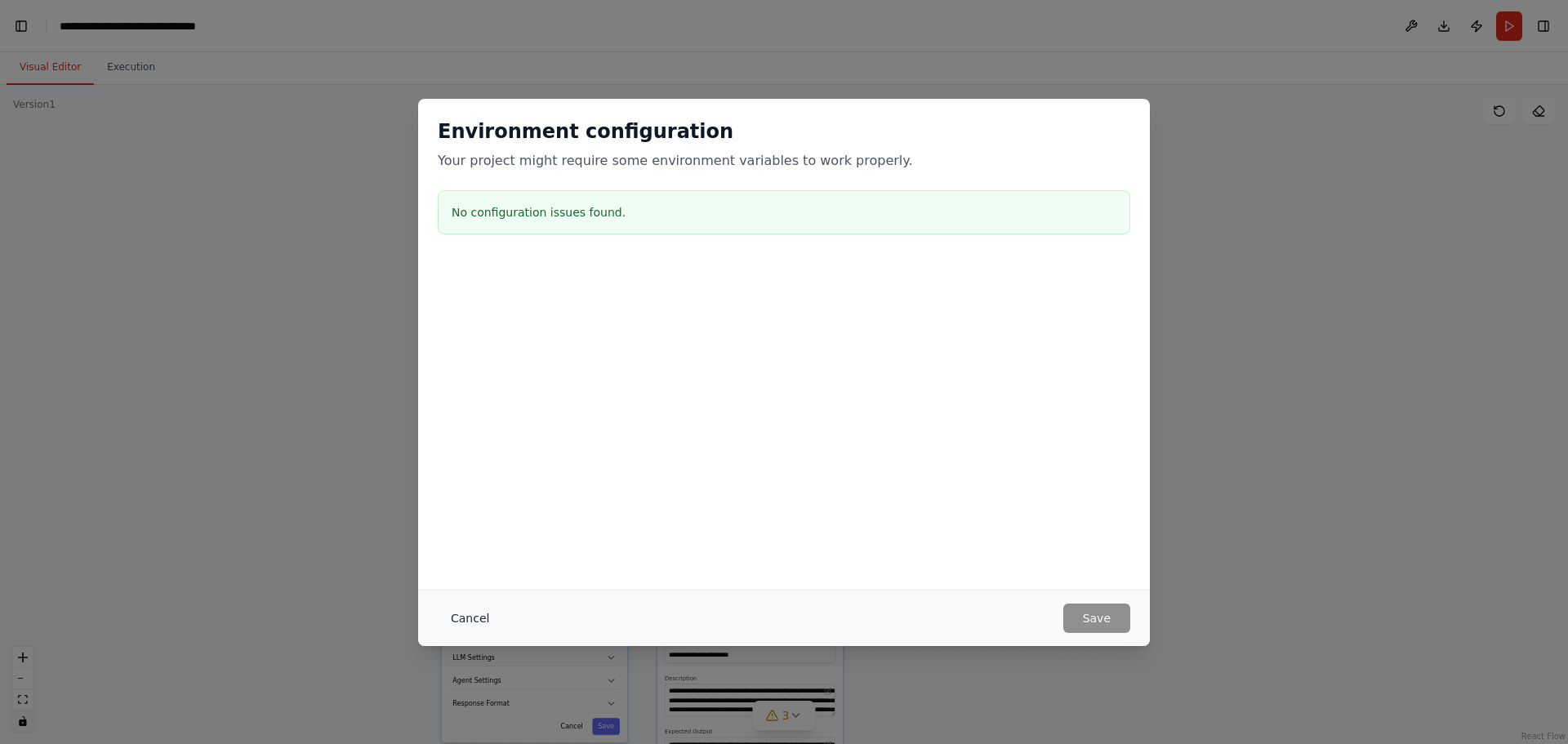
click at [469, 617] on button "Cancel" at bounding box center [470, 618] width 65 height 29
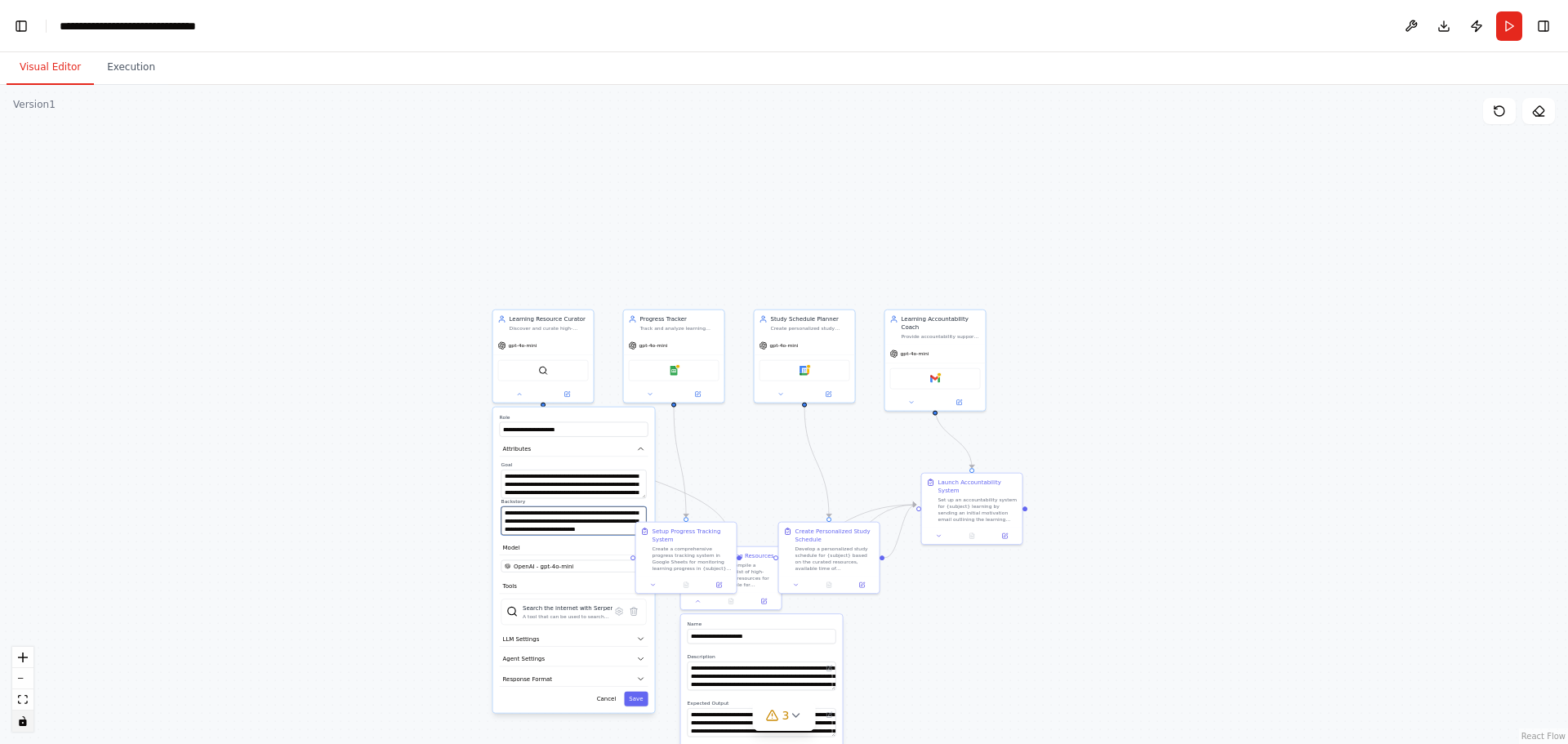
scroll to position [98, 0]
drag, startPoint x: 548, startPoint y: 518, endPoint x: 359, endPoint y: 523, distance: 189.1
click at [359, 523] on div ".deletable-edge-delete-btn { width: 20px; height: 20px; border: 0px solid #ffff…" at bounding box center [784, 414] width 1568 height 659
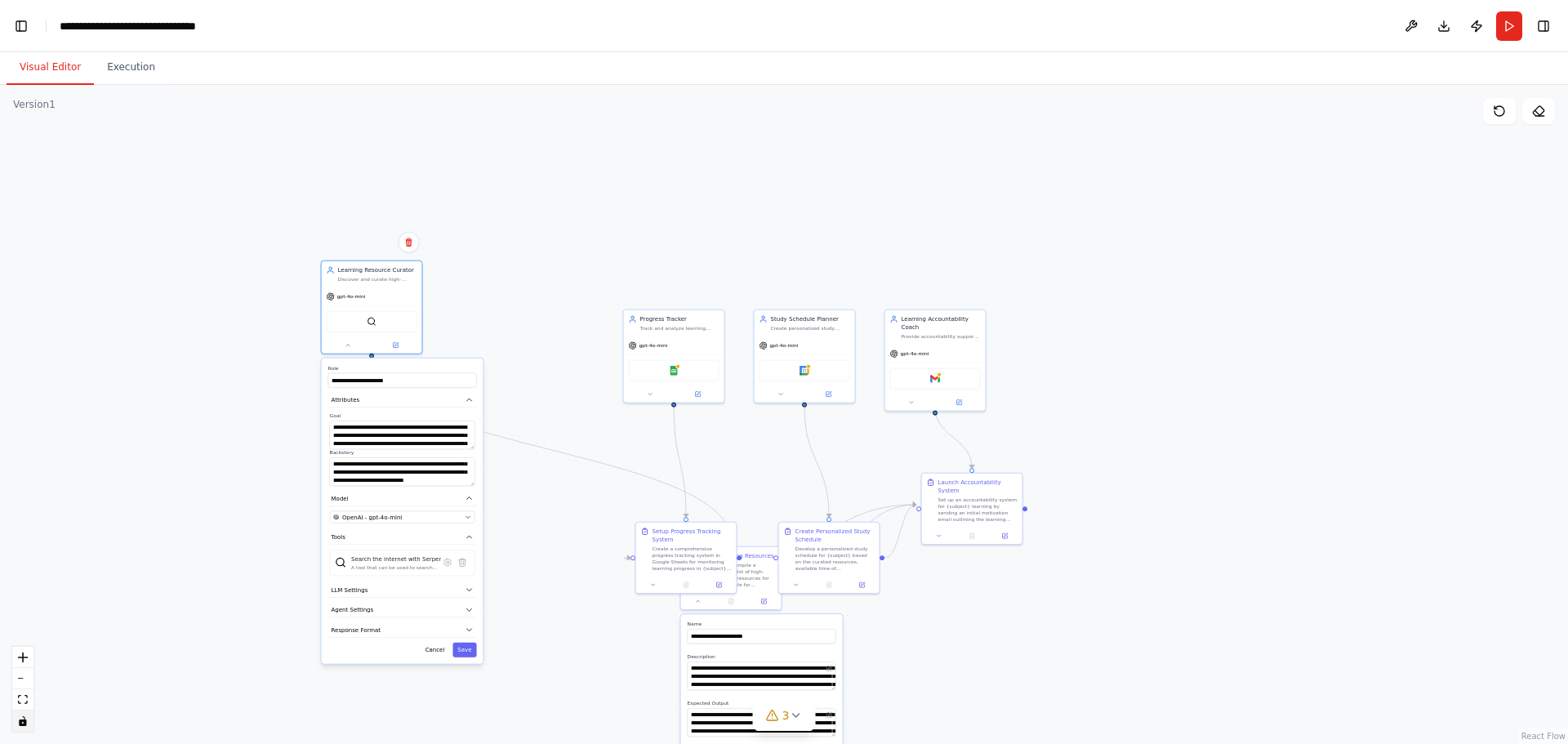
drag, startPoint x: 597, startPoint y: 414, endPoint x: 420, endPoint y: 368, distance: 182.9
click at [420, 368] on label "Role" at bounding box center [402, 368] width 149 height 6
drag, startPoint x: 658, startPoint y: 527, endPoint x: 693, endPoint y: 429, distance: 104.1
click at [693, 429] on div "Setup Progress Tracking System" at bounding box center [680, 428] width 79 height 16
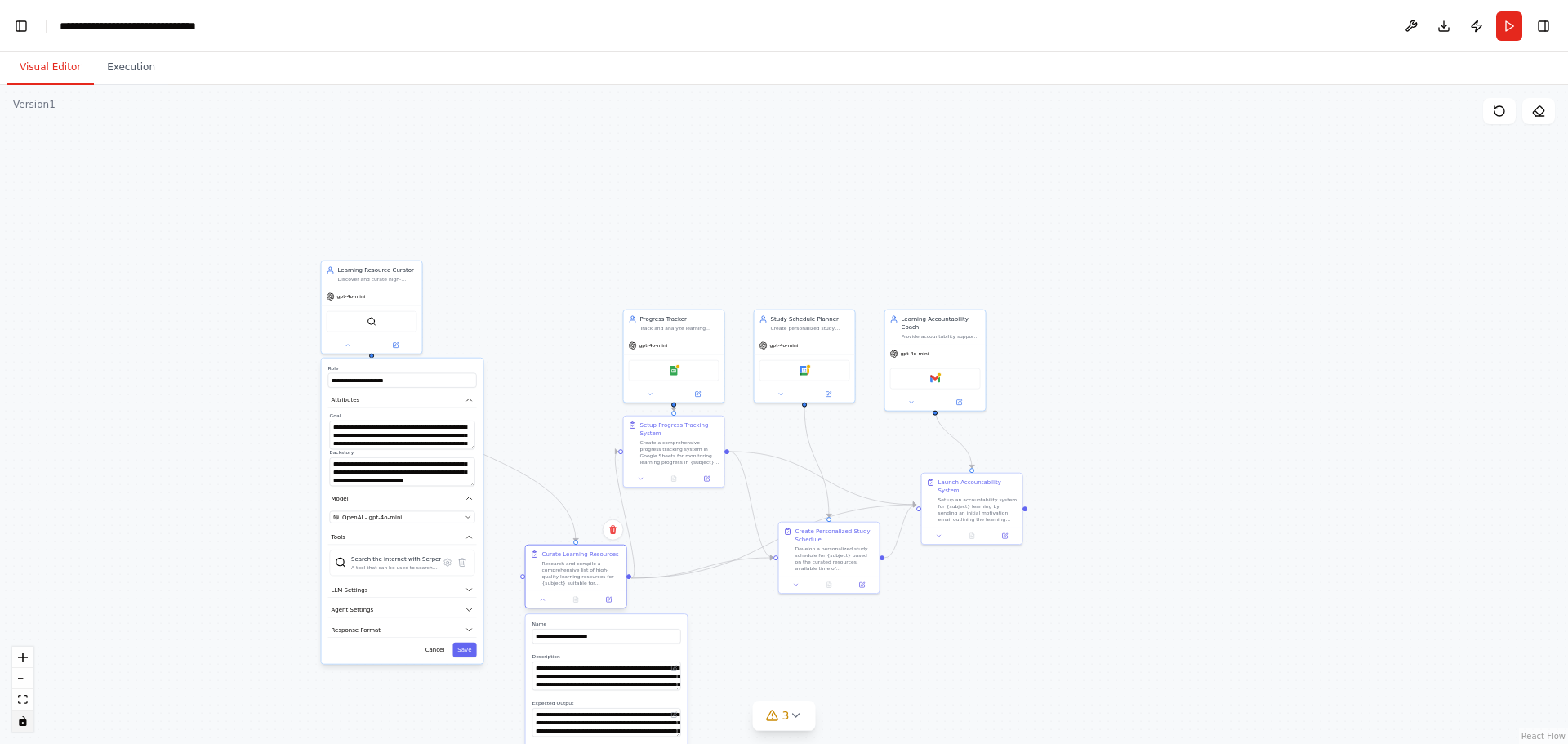
drag, startPoint x: 740, startPoint y: 551, endPoint x: 581, endPoint y: 556, distance: 159.1
click at [581, 556] on div "Curate Learning Resources" at bounding box center [580, 554] width 77 height 8
drag, startPoint x: 682, startPoint y: 318, endPoint x: 588, endPoint y: 257, distance: 112.1
click at [588, 257] on div "Progress Tracker" at bounding box center [589, 260] width 79 height 8
drag, startPoint x: 795, startPoint y: 327, endPoint x: 727, endPoint y: 264, distance: 92.7
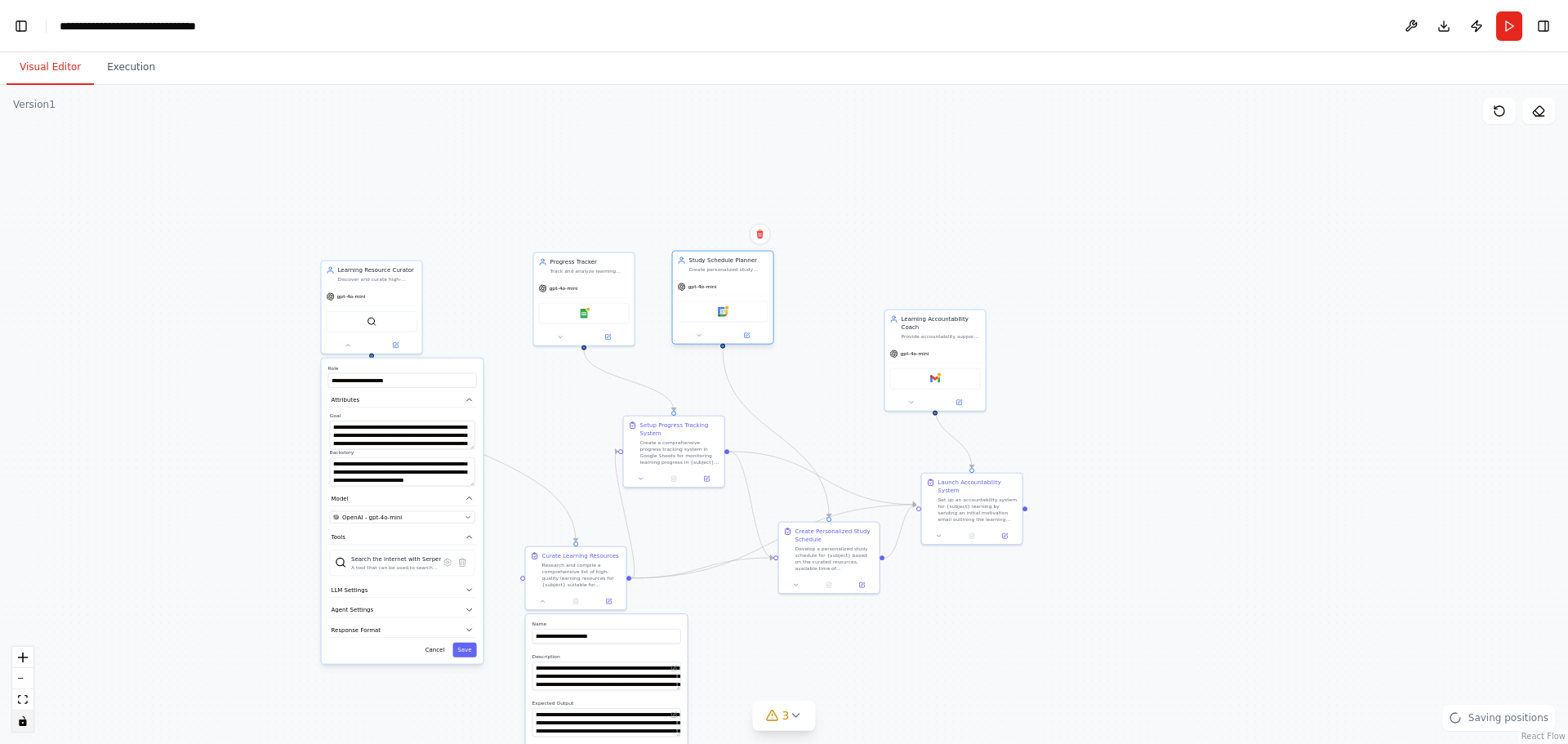
click at [724, 264] on div "Study Schedule Planner Create personalized study schedules for {subject} based …" at bounding box center [729, 265] width 79 height 16
drag, startPoint x: 927, startPoint y: 322, endPoint x: 867, endPoint y: 263, distance: 84.1
click at [867, 263] on div "Learning Accountability Coach Provide accountability support, motivation, and p…" at bounding box center [884, 269] width 79 height 25
click at [21, 25] on button "Toggle Left Sidebar" at bounding box center [21, 25] width 23 height 23
click at [792, 719] on icon at bounding box center [795, 715] width 13 height 13
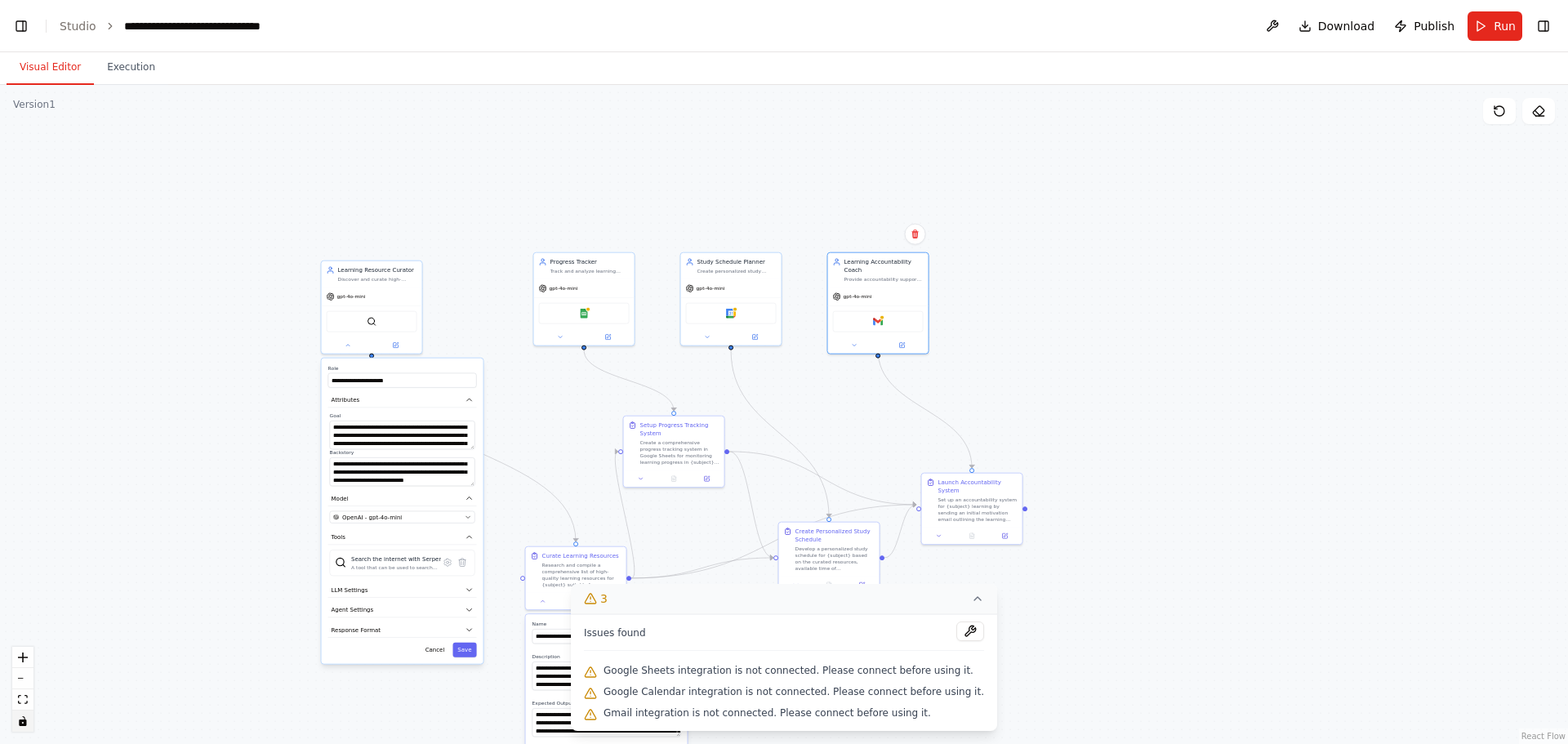
click at [1059, 643] on div ".deletable-edge-delete-btn { width: 20px; height: 20px; border: 0px solid #ffff…" at bounding box center [784, 414] width 1568 height 659
click at [971, 599] on icon at bounding box center [978, 598] width 13 height 13
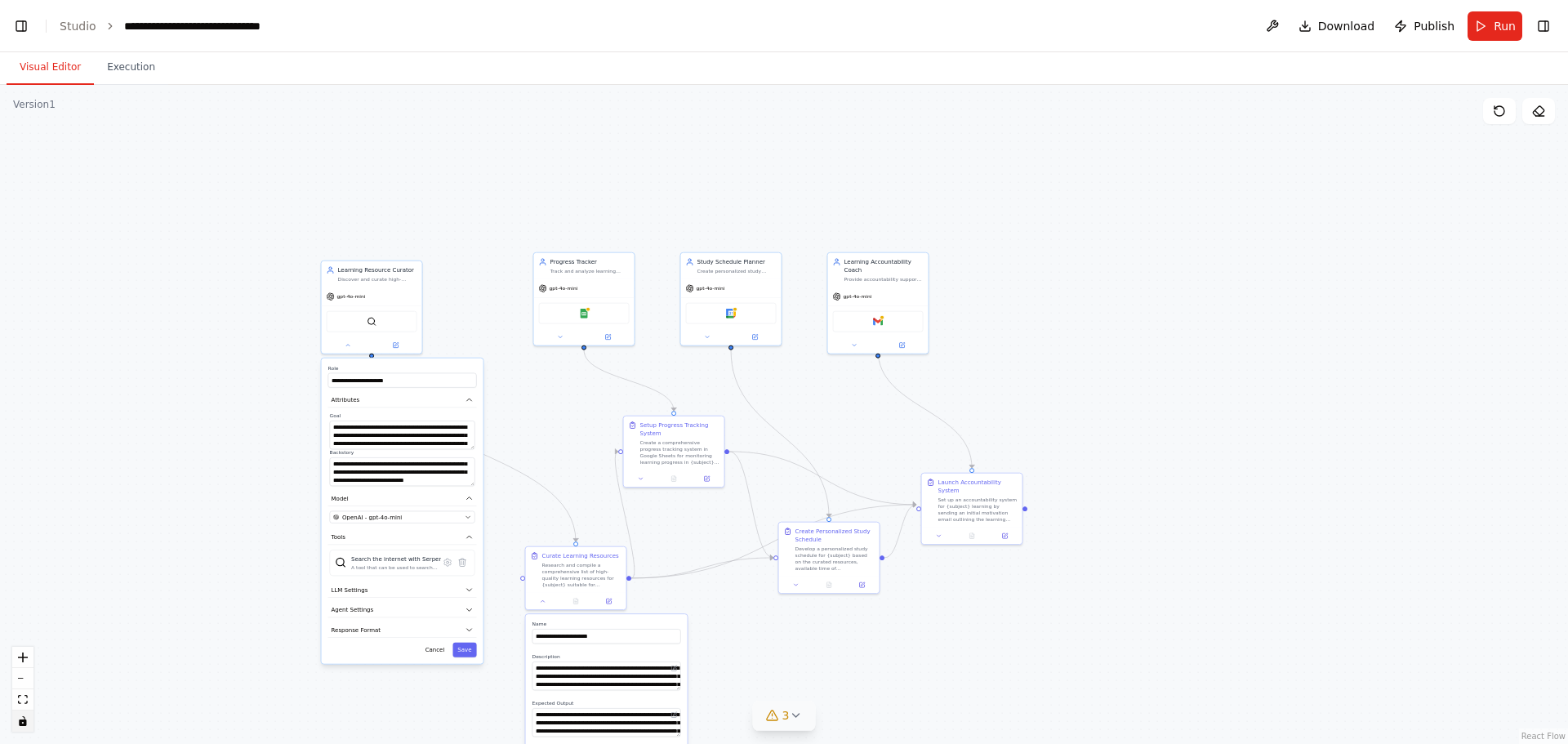
click at [1078, 593] on div ".deletable-edge-delete-btn { width: 20px; height: 20px; border: 0px solid #ffff…" at bounding box center [784, 414] width 1568 height 659
